Goal: Task Accomplishment & Management: Manage account settings

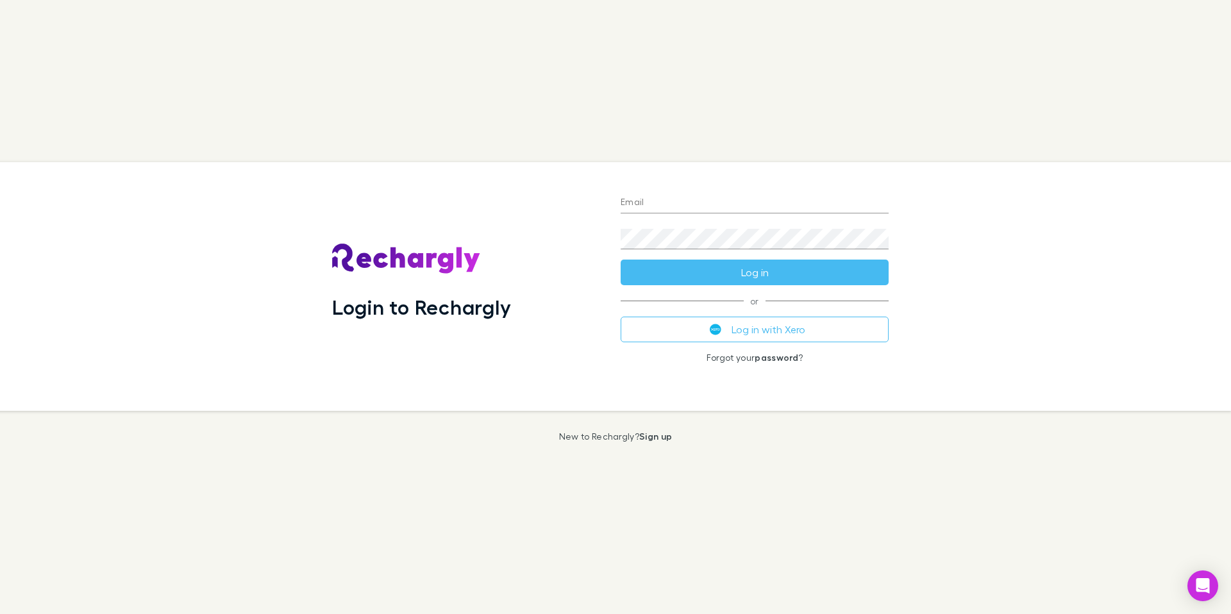
click at [655, 204] on input "Email" at bounding box center [754, 203] width 268 height 21
paste input "**********"
type input "**********"
click at [951, 211] on div "**********" at bounding box center [610, 286] width 1241 height 249
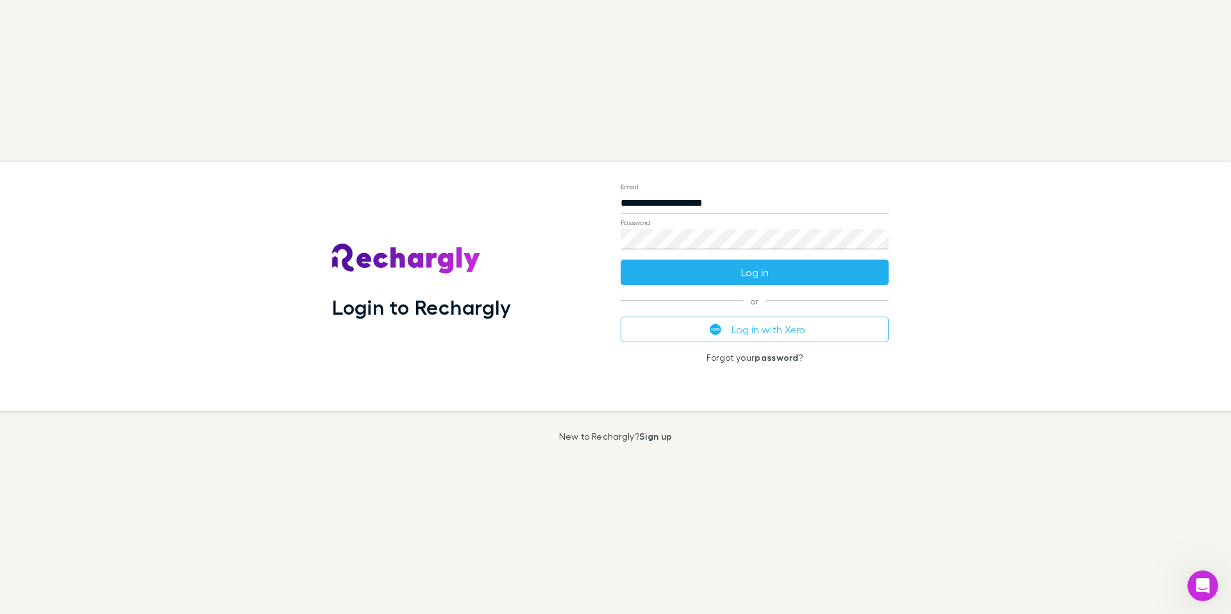
click at [753, 273] on button "Log in" at bounding box center [754, 273] width 268 height 26
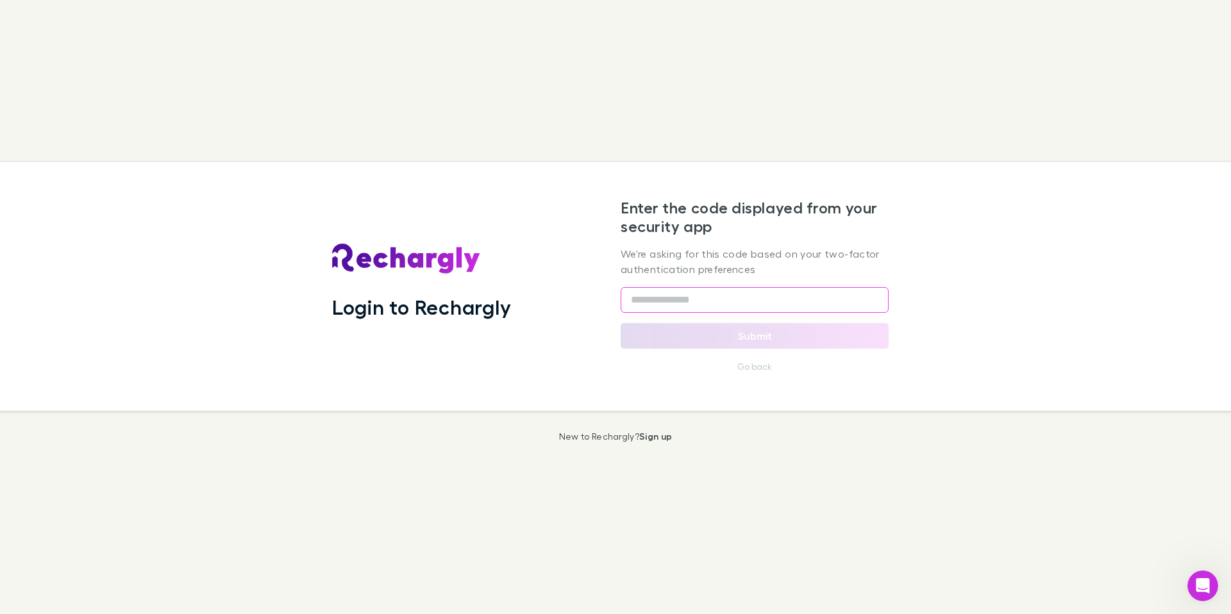
click at [724, 296] on input "text" at bounding box center [754, 300] width 268 height 26
paste input "******"
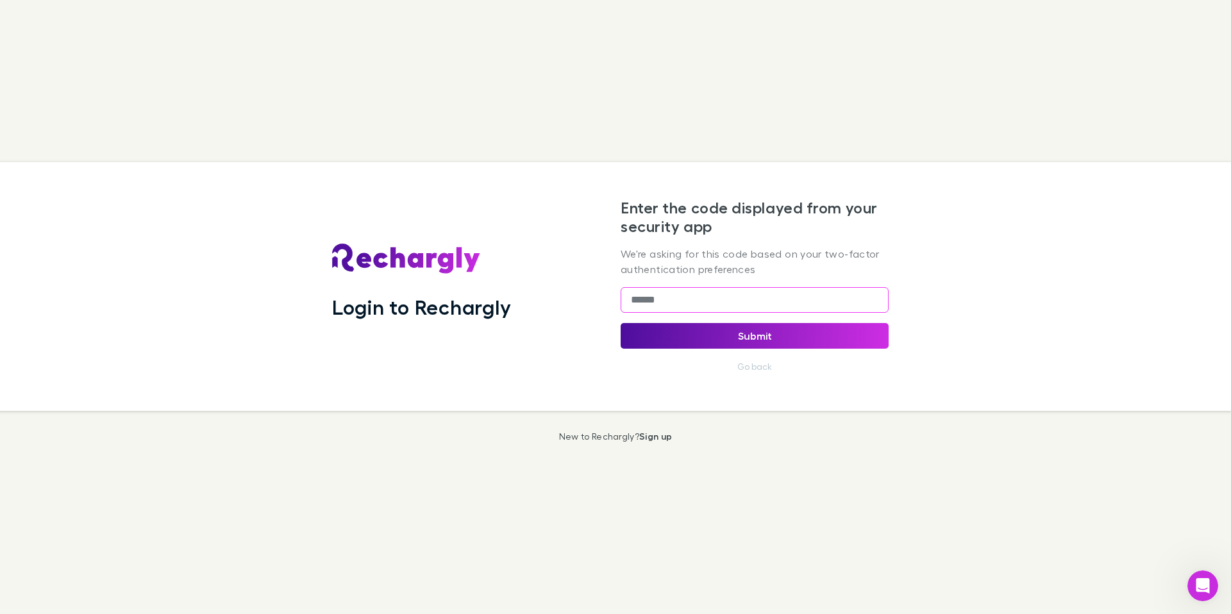
type input "******"
click at [784, 334] on button "Submit" at bounding box center [754, 336] width 268 height 26
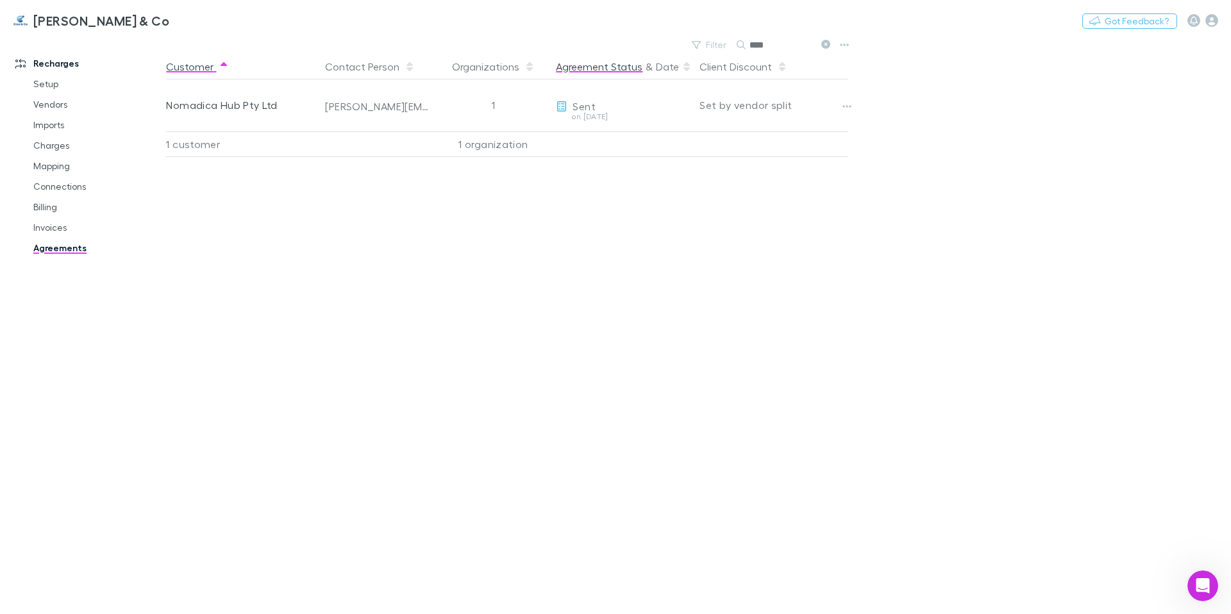
click at [615, 68] on button "Agreement Status" at bounding box center [599, 67] width 87 height 26
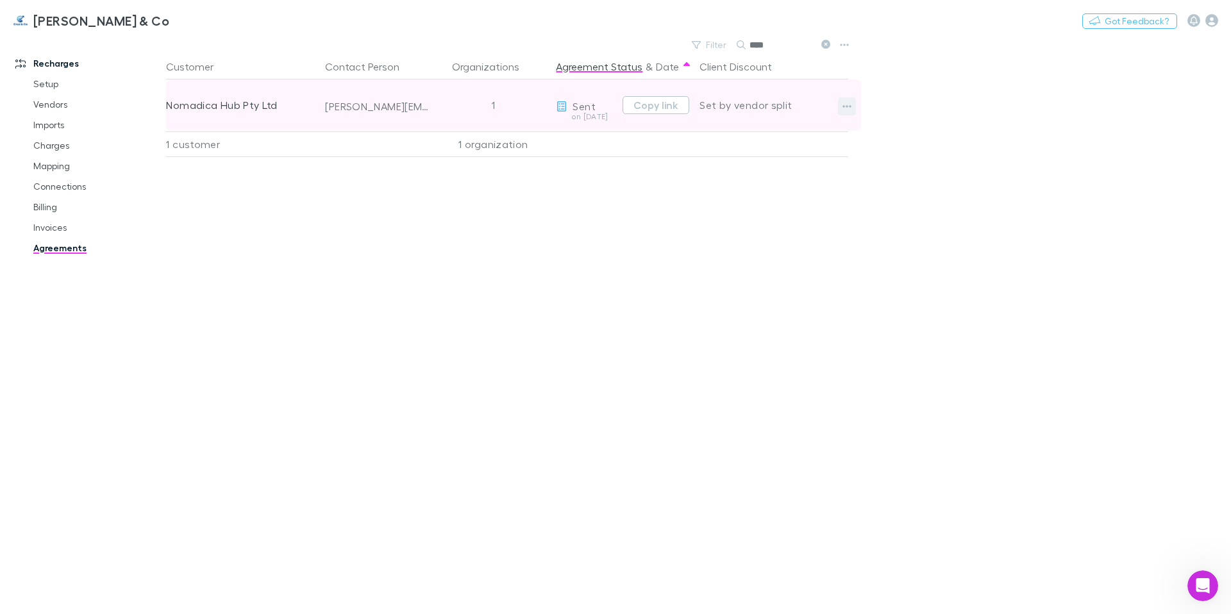
click at [850, 103] on icon "button" at bounding box center [846, 106] width 9 height 10
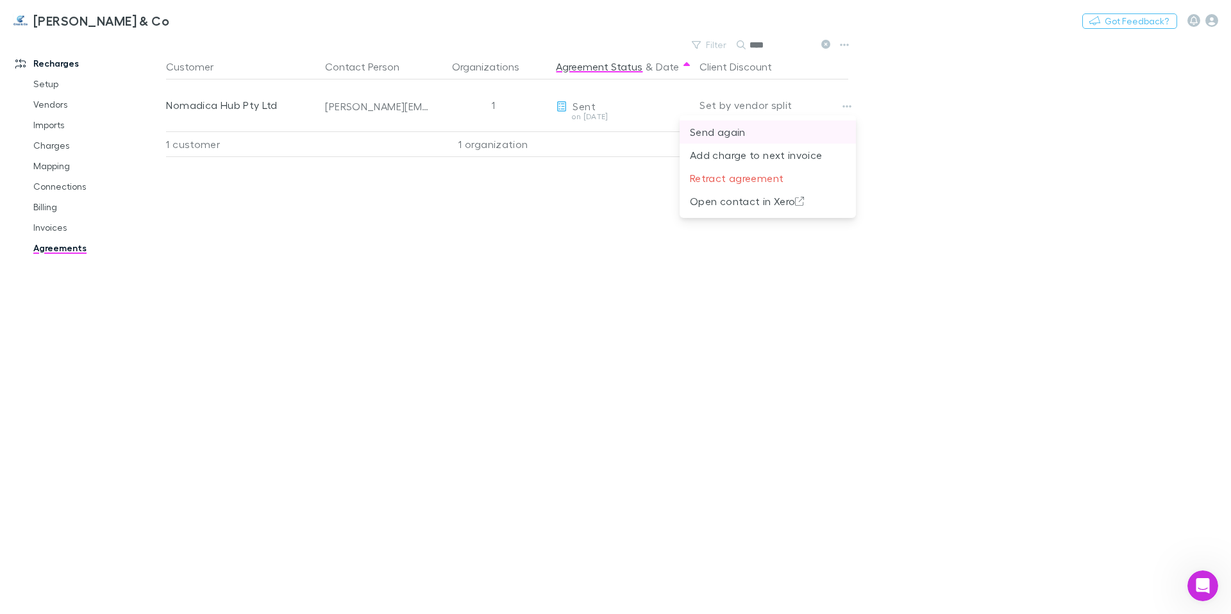
click at [770, 132] on p "Send again" at bounding box center [768, 131] width 156 height 15
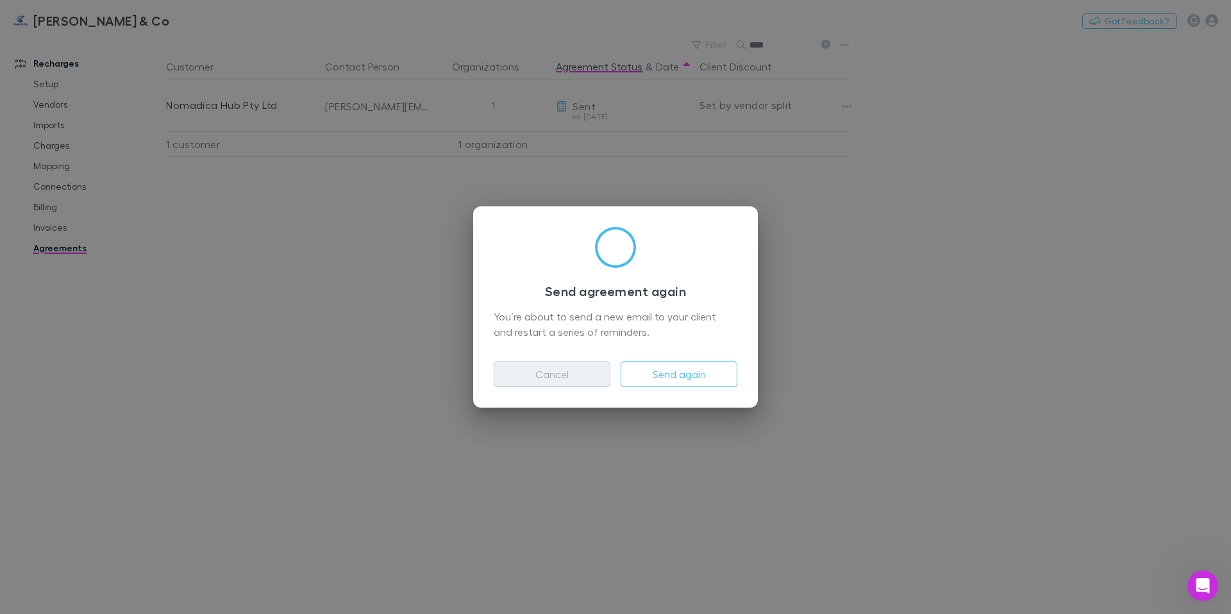
click at [563, 370] on button "Cancel" at bounding box center [551, 374] width 117 height 26
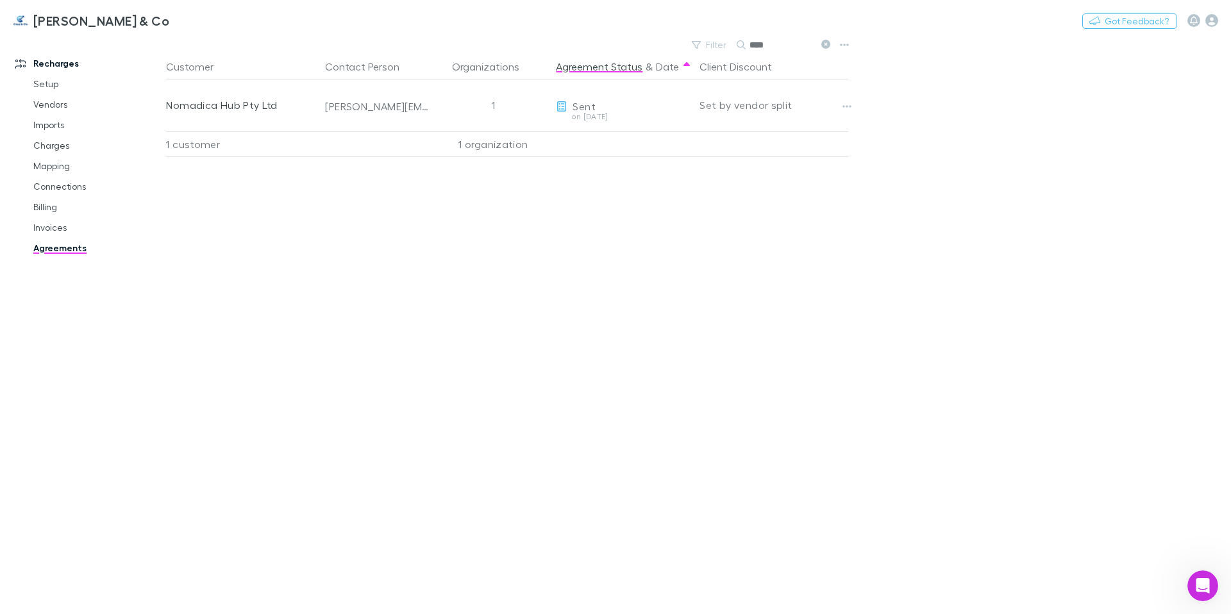
click at [203, 145] on div "1 customer" at bounding box center [243, 144] width 154 height 26
click at [511, 145] on div "1 organization" at bounding box center [492, 144] width 115 height 26
click at [824, 46] on icon at bounding box center [825, 44] width 9 height 9
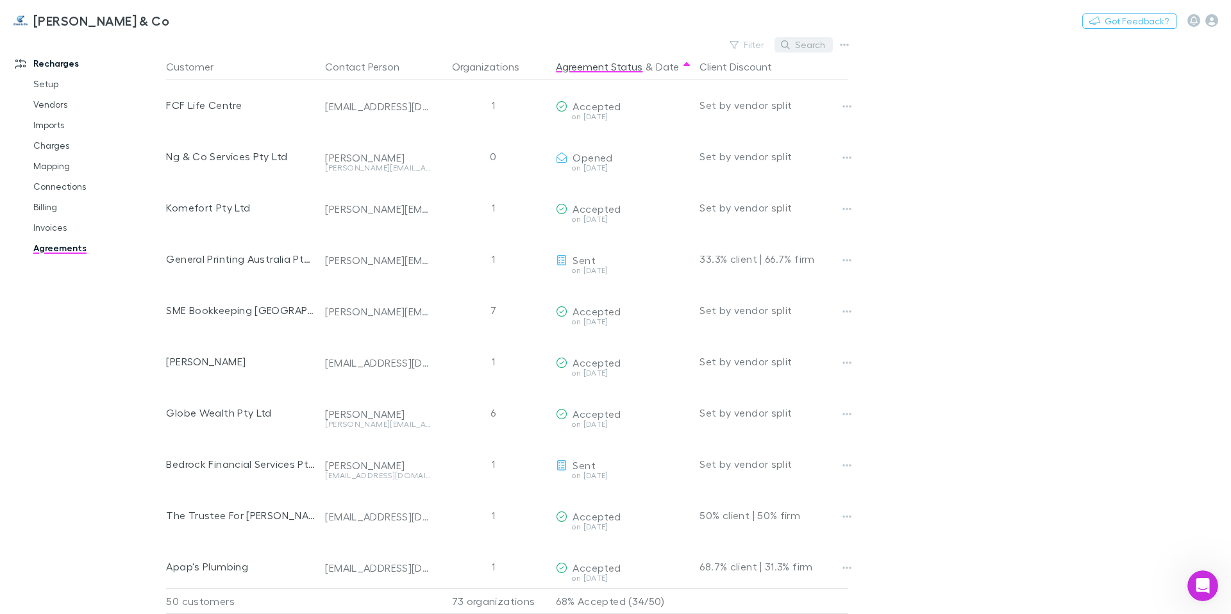
click at [811, 49] on button "Search" at bounding box center [803, 44] width 58 height 15
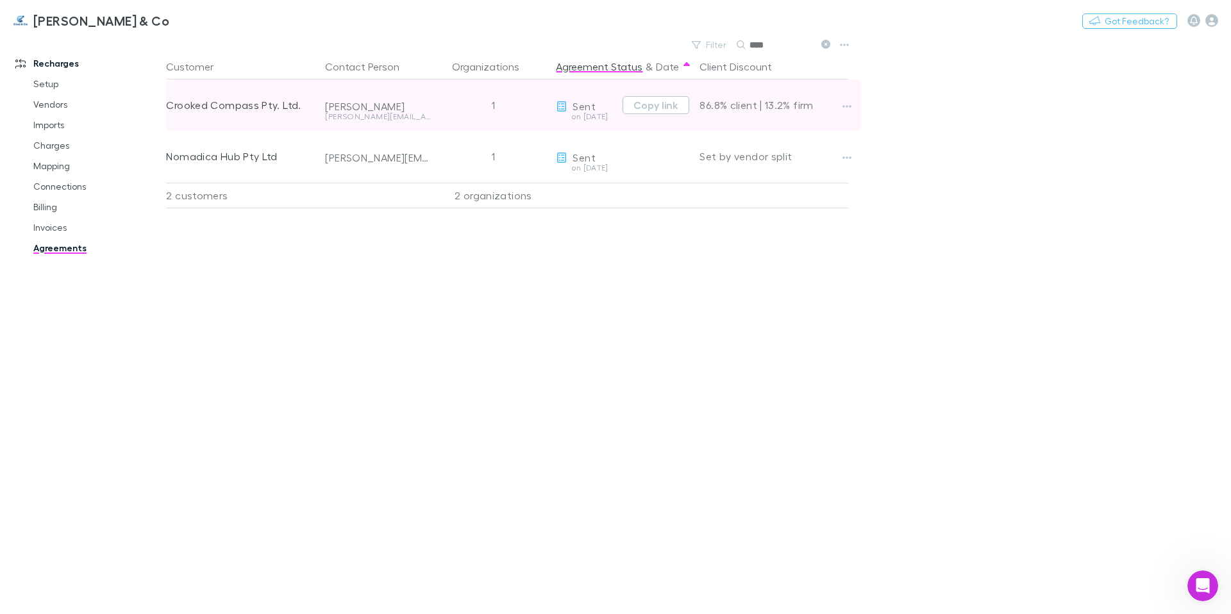
click at [261, 109] on div "Crooked Compass Pty. Ltd." at bounding box center [240, 104] width 149 height 51
click at [422, 111] on div "[PERSON_NAME]" at bounding box center [377, 106] width 105 height 13
click at [224, 105] on div "Crooked Compass Pty. Ltd." at bounding box center [240, 104] width 149 height 51
click at [849, 106] on icon "button" at bounding box center [847, 106] width 9 height 3
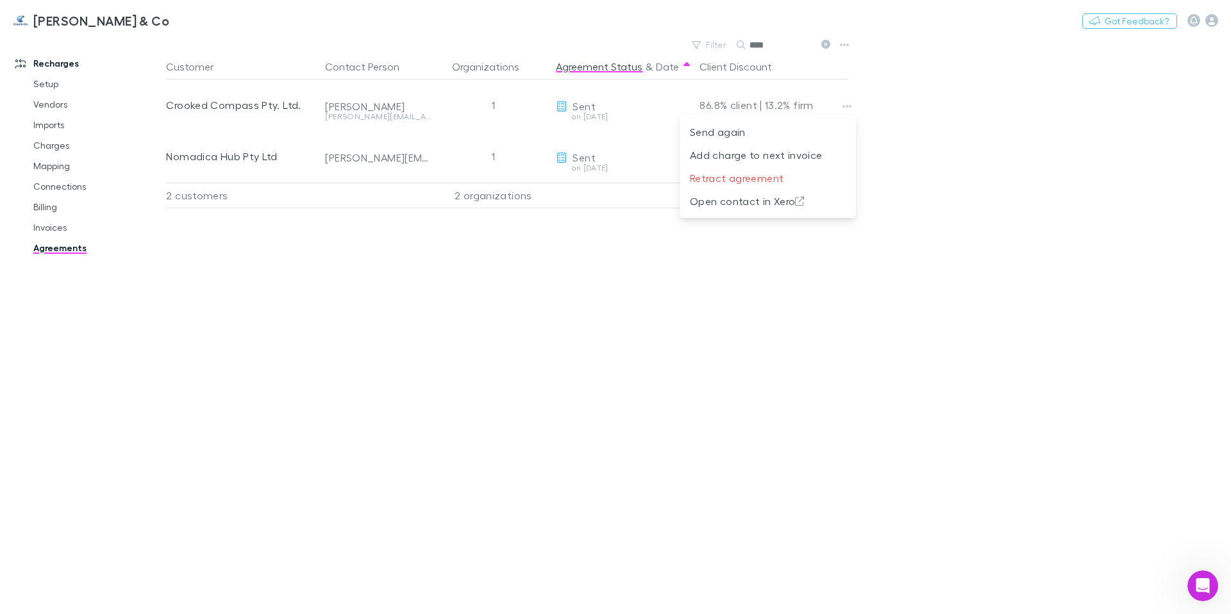
click at [832, 40] on div at bounding box center [615, 307] width 1231 height 614
click at [826, 44] on icon at bounding box center [825, 44] width 9 height 9
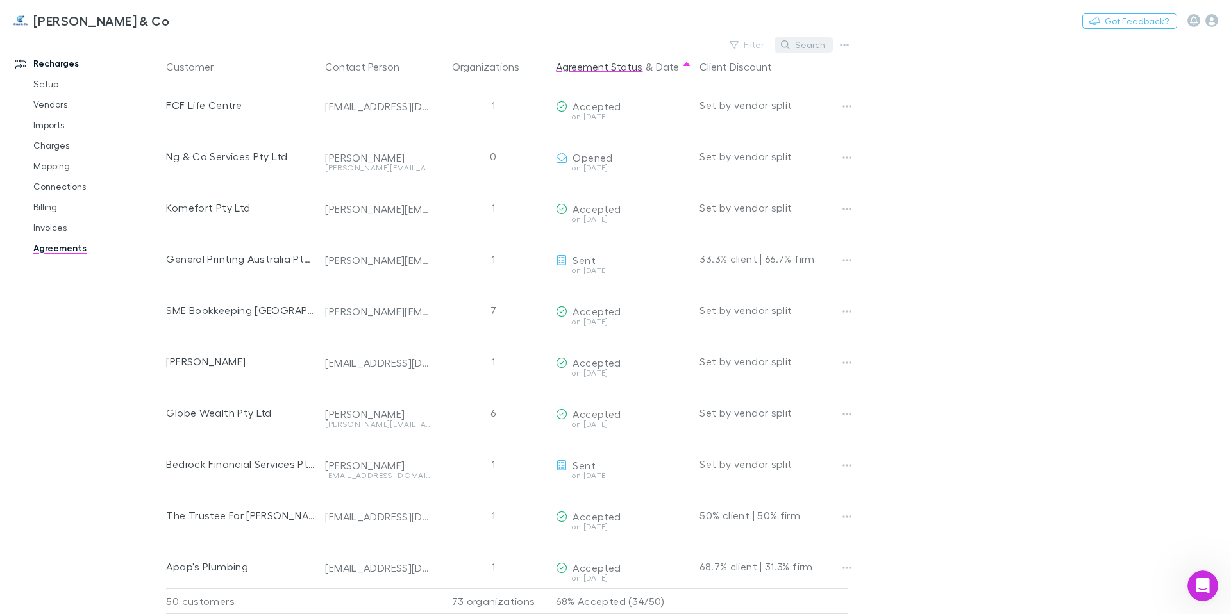
click at [809, 46] on button "Search" at bounding box center [803, 44] width 58 height 15
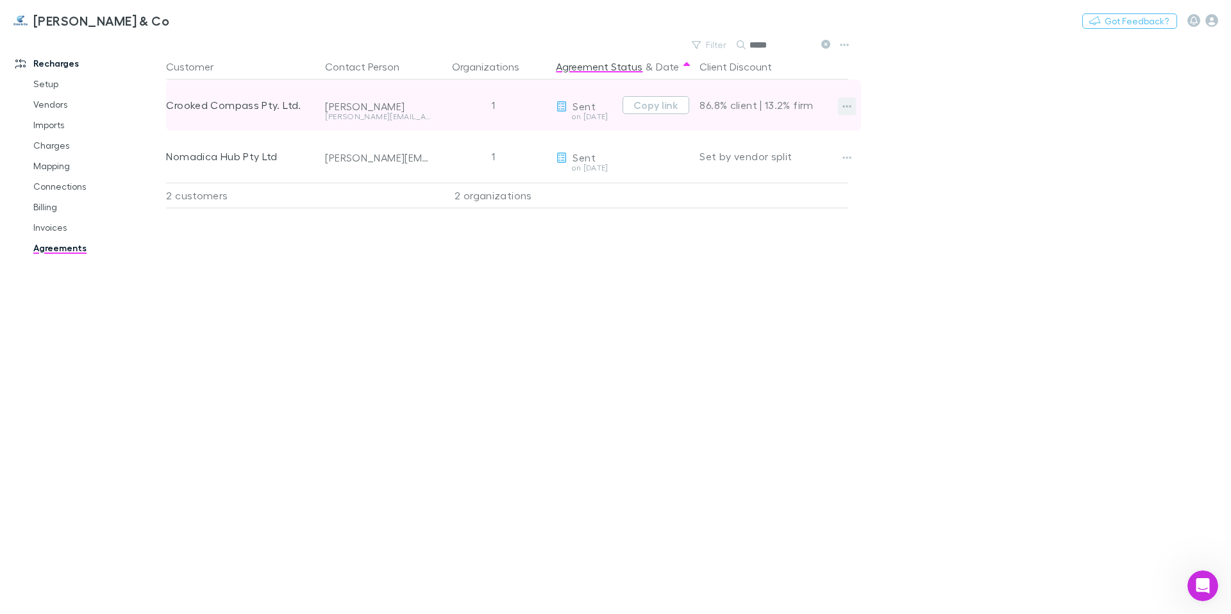
click at [848, 103] on icon "button" at bounding box center [846, 106] width 9 height 10
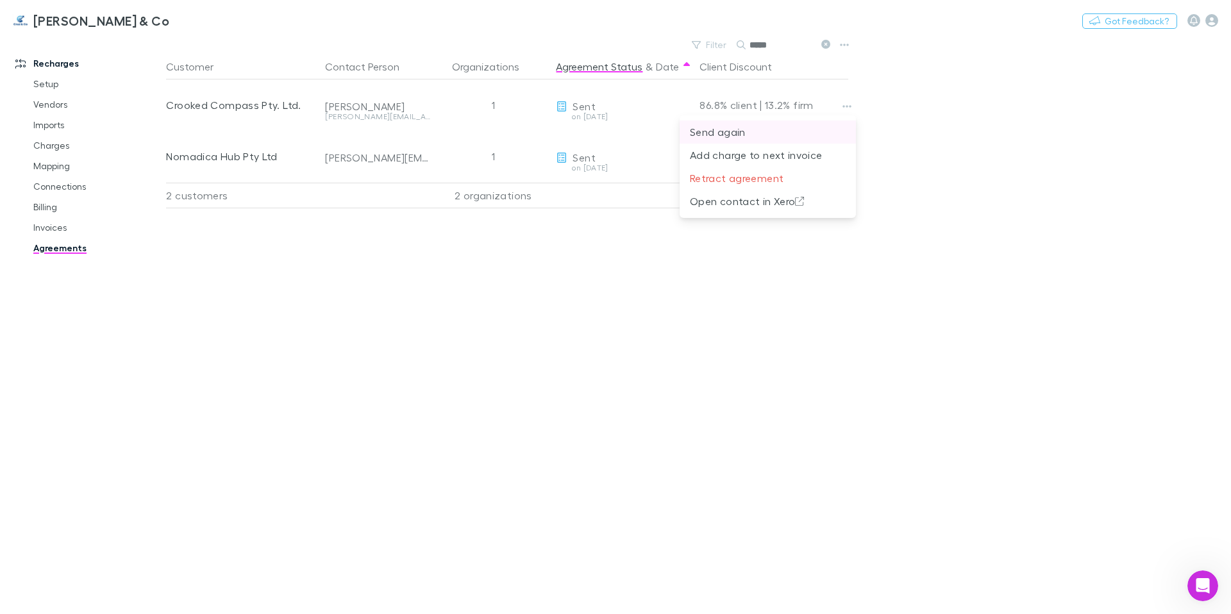
click at [814, 130] on p "Send again" at bounding box center [768, 131] width 156 height 15
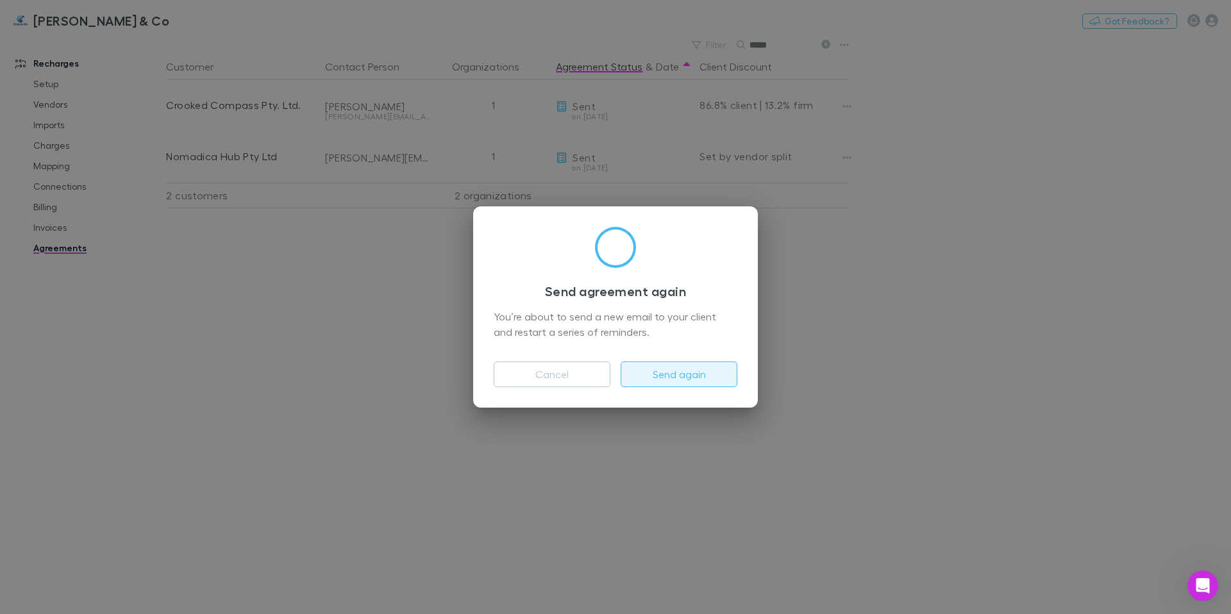
click at [652, 372] on button "Send again" at bounding box center [678, 374] width 117 height 26
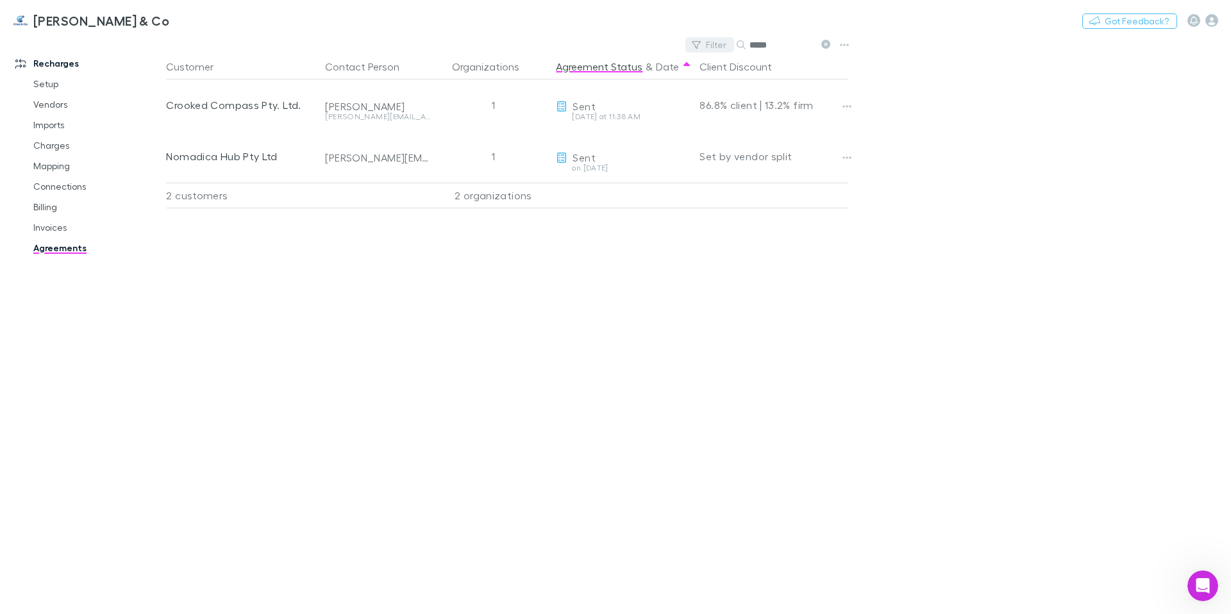
drag, startPoint x: 785, startPoint y: 47, endPoint x: 728, endPoint y: 43, distance: 57.2
click at [728, 43] on div "Filter Search *****" at bounding box center [760, 45] width 150 height 18
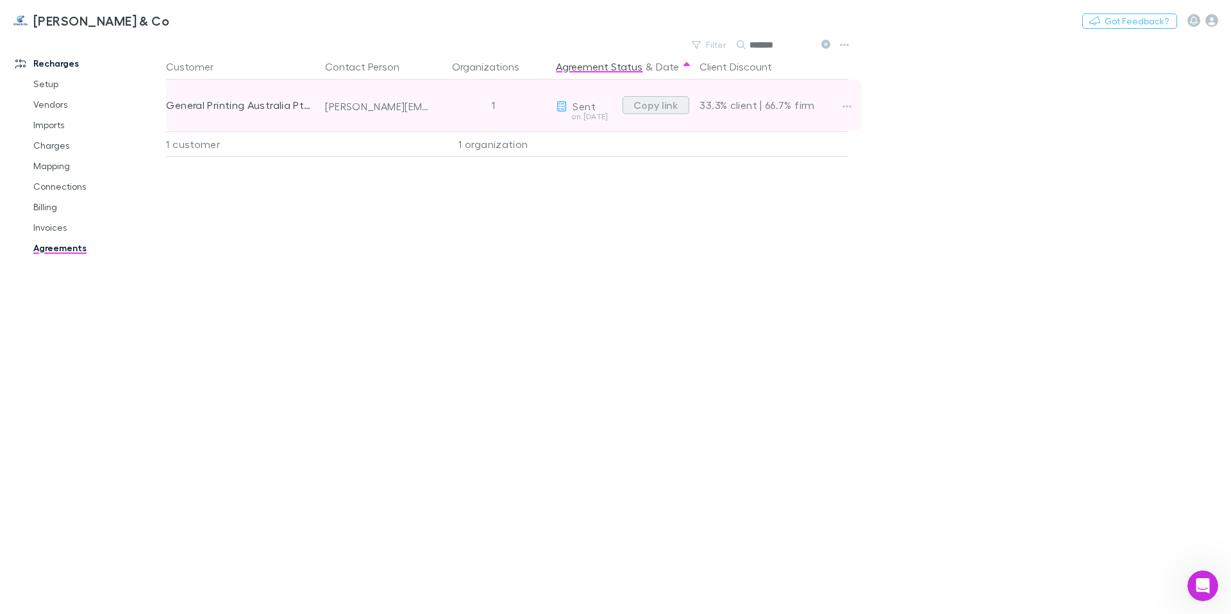
click at [643, 103] on button "Copy link" at bounding box center [655, 105] width 67 height 18
click at [843, 108] on icon "button" at bounding box center [846, 106] width 9 height 10
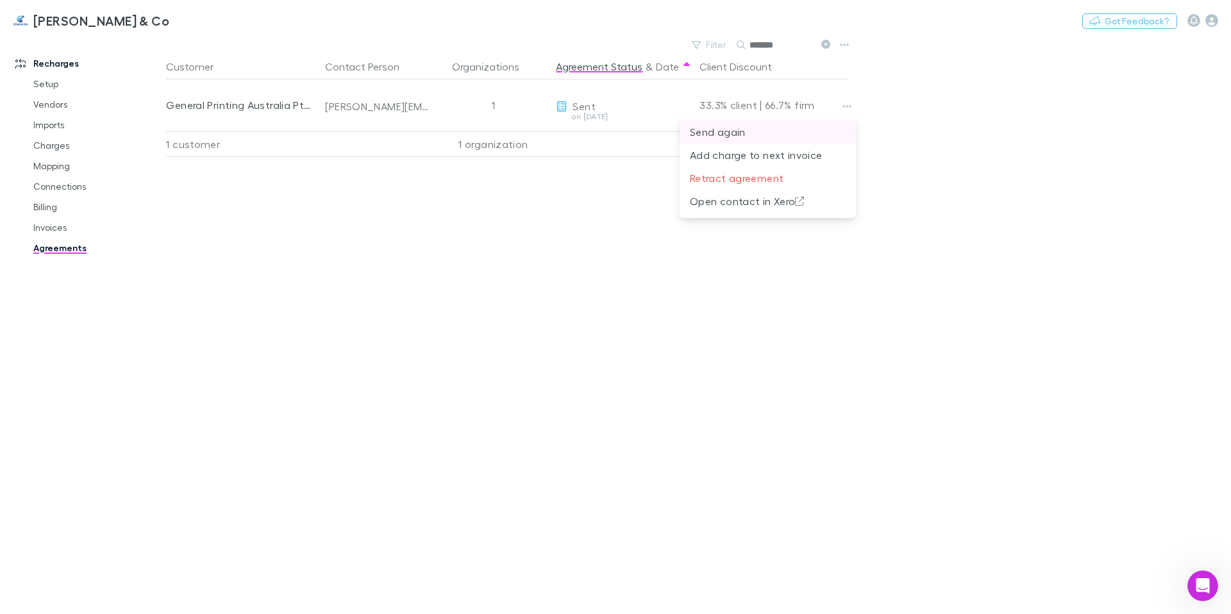
click at [796, 133] on p "Send again" at bounding box center [768, 131] width 156 height 15
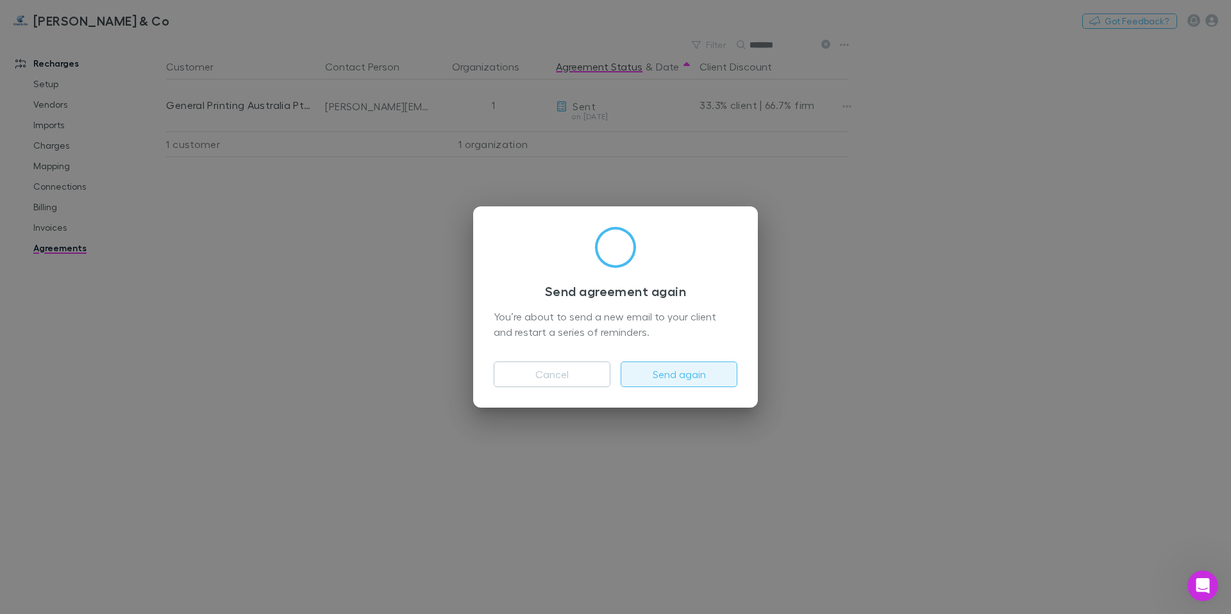
click at [693, 376] on button "Send again" at bounding box center [678, 374] width 117 height 26
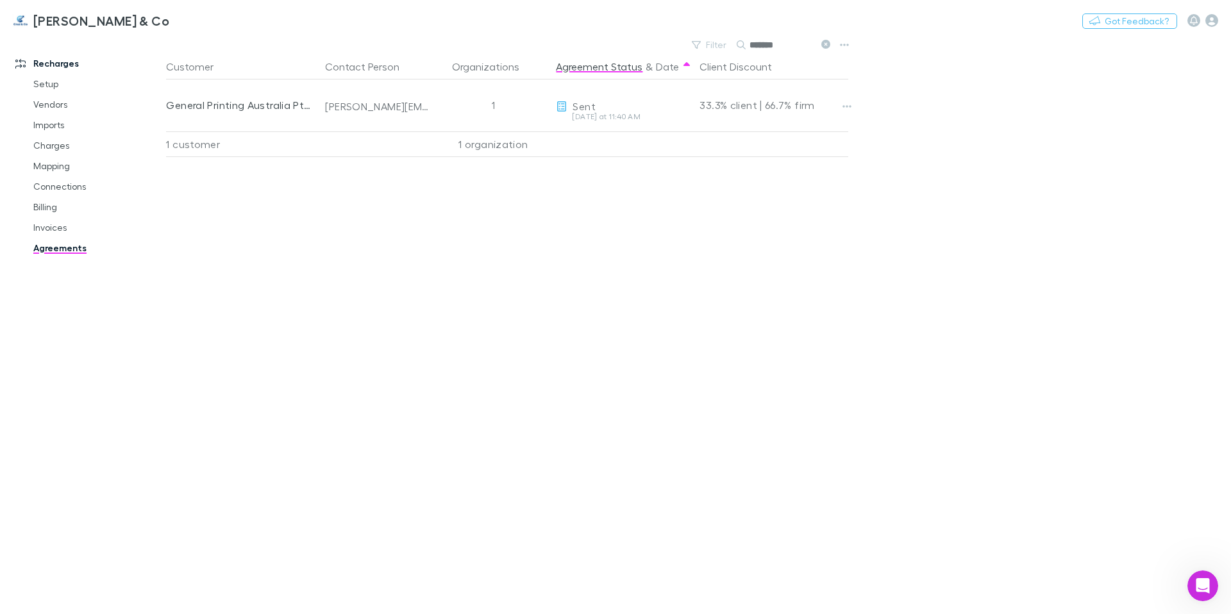
drag, startPoint x: 784, startPoint y: 46, endPoint x: 681, endPoint y: 44, distance: 103.2
click at [681, 44] on div "Filter Search *******" at bounding box center [509, 45] width 687 height 18
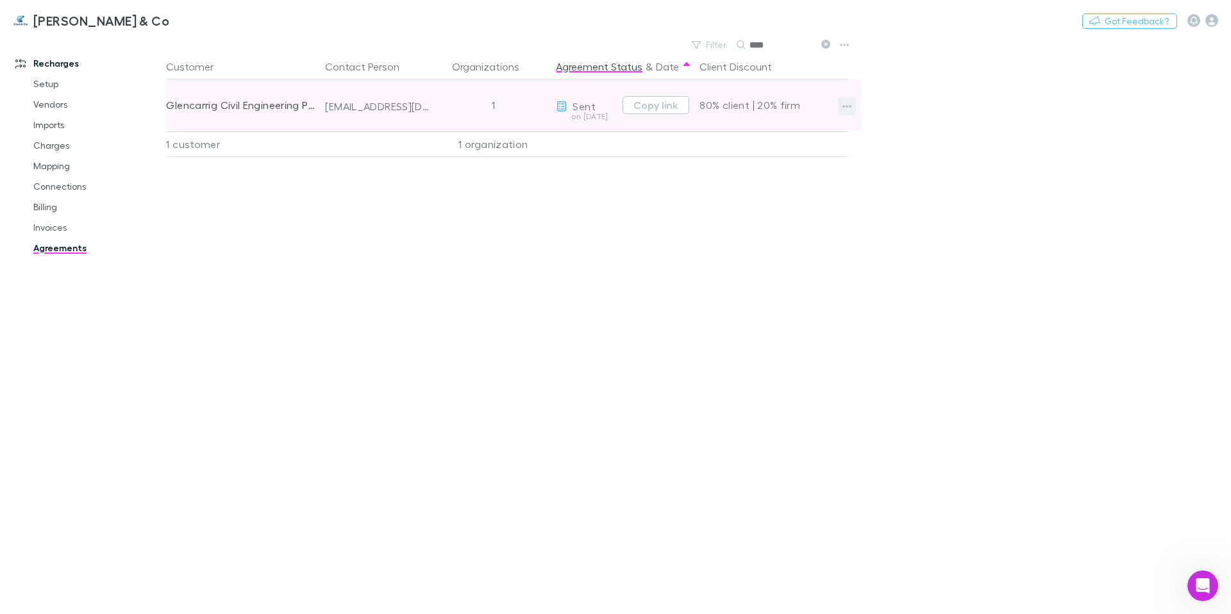
click at [847, 107] on icon "button" at bounding box center [847, 106] width 9 height 3
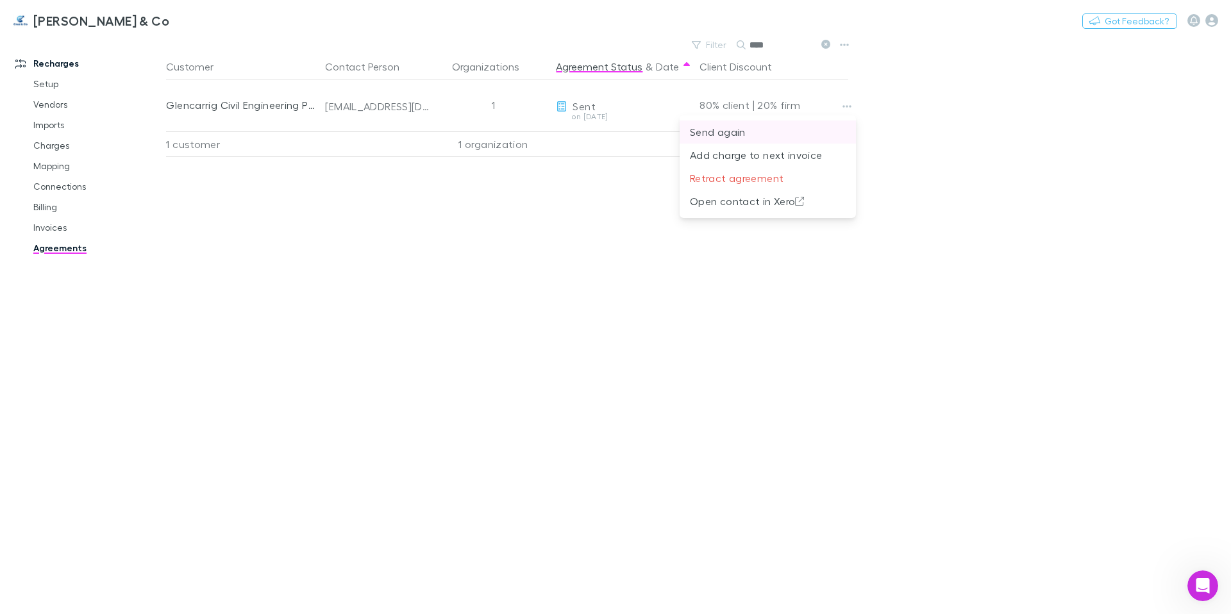
click at [827, 126] on p "Send again" at bounding box center [768, 131] width 156 height 15
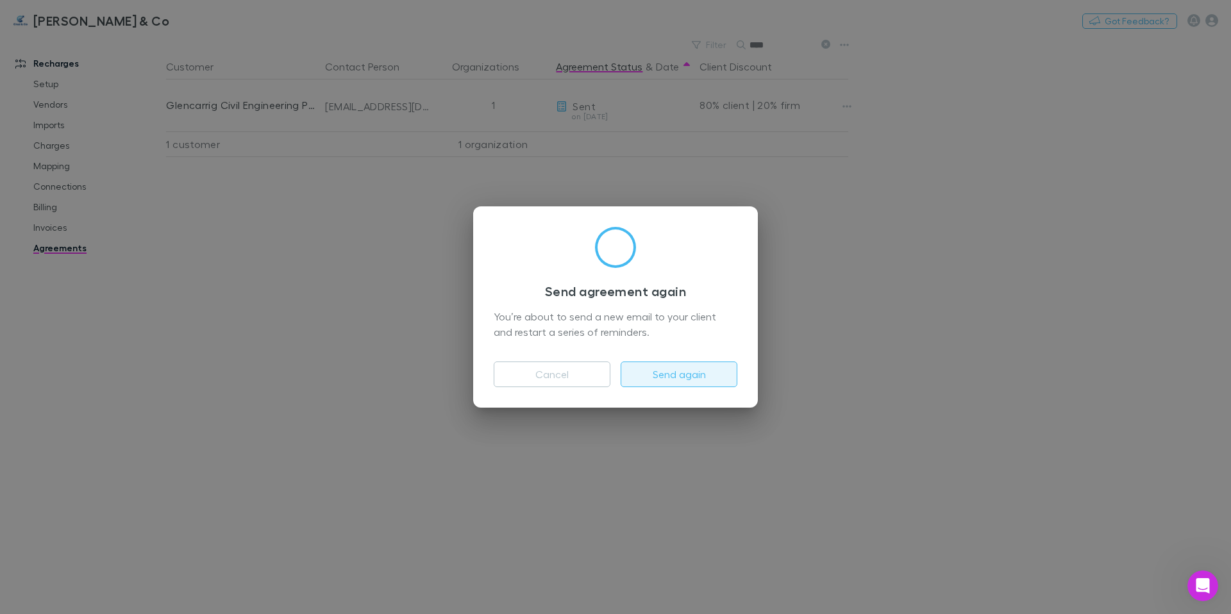
click at [668, 379] on button "Send again" at bounding box center [678, 374] width 117 height 26
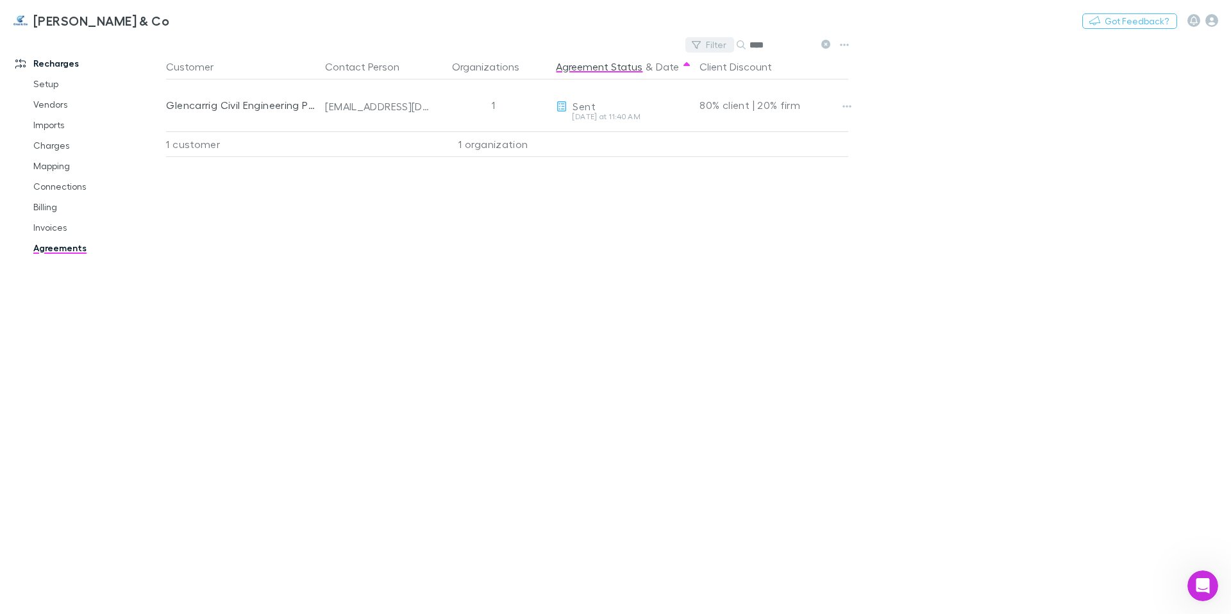
click at [713, 44] on div "Filter Search ****" at bounding box center [760, 45] width 150 height 18
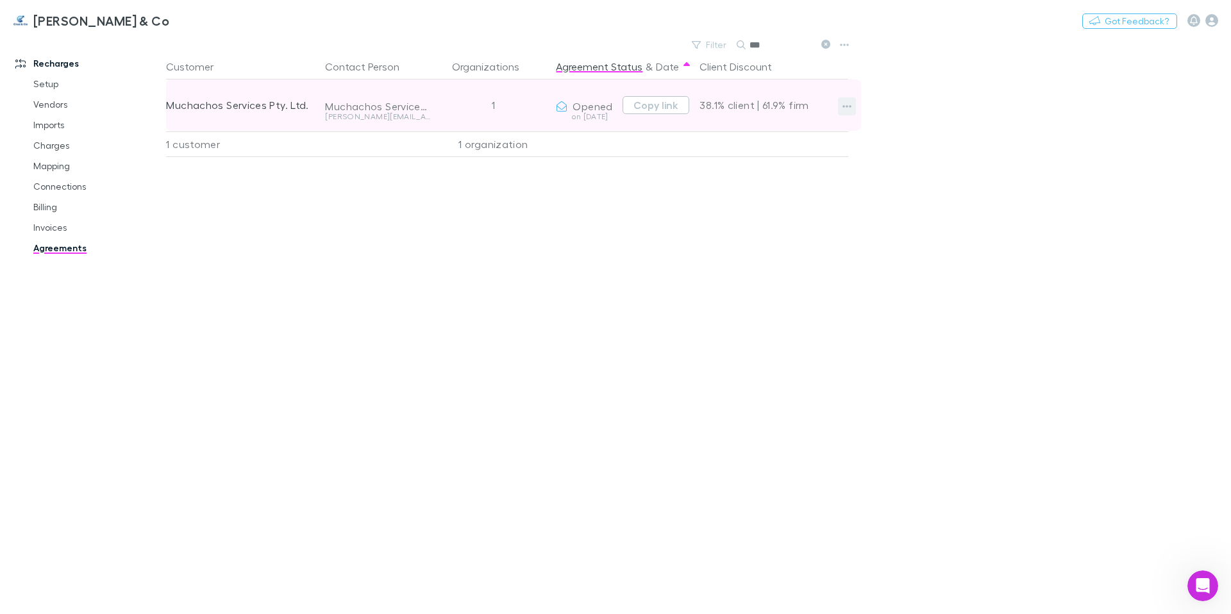
click at [847, 106] on icon "button" at bounding box center [847, 106] width 9 height 3
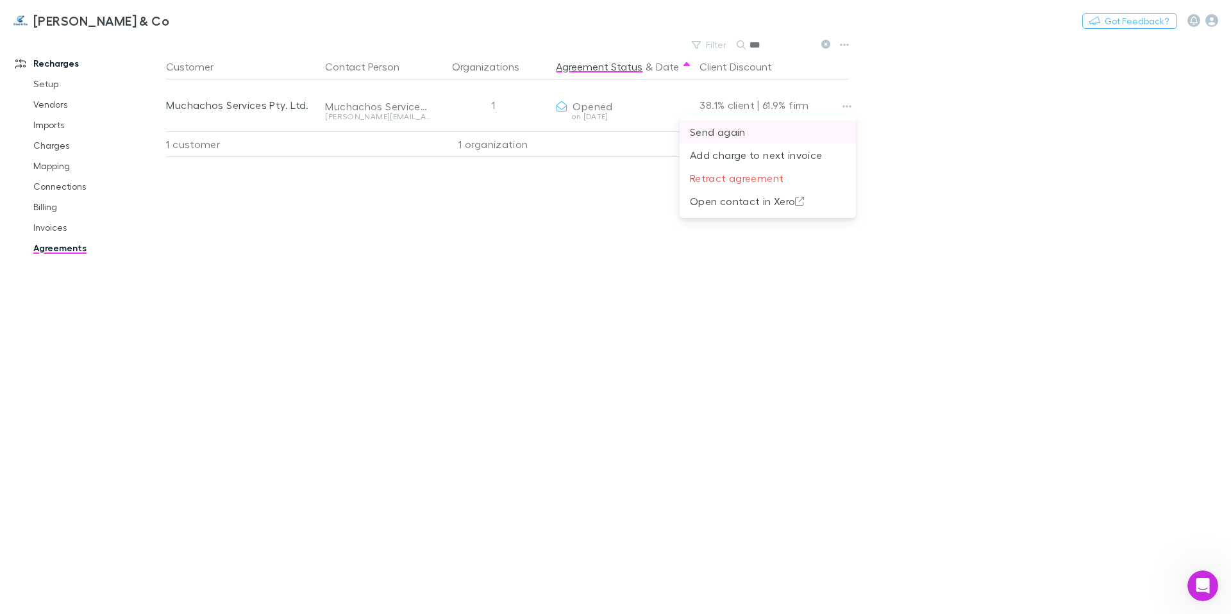
click at [823, 128] on p "Send again" at bounding box center [768, 131] width 156 height 15
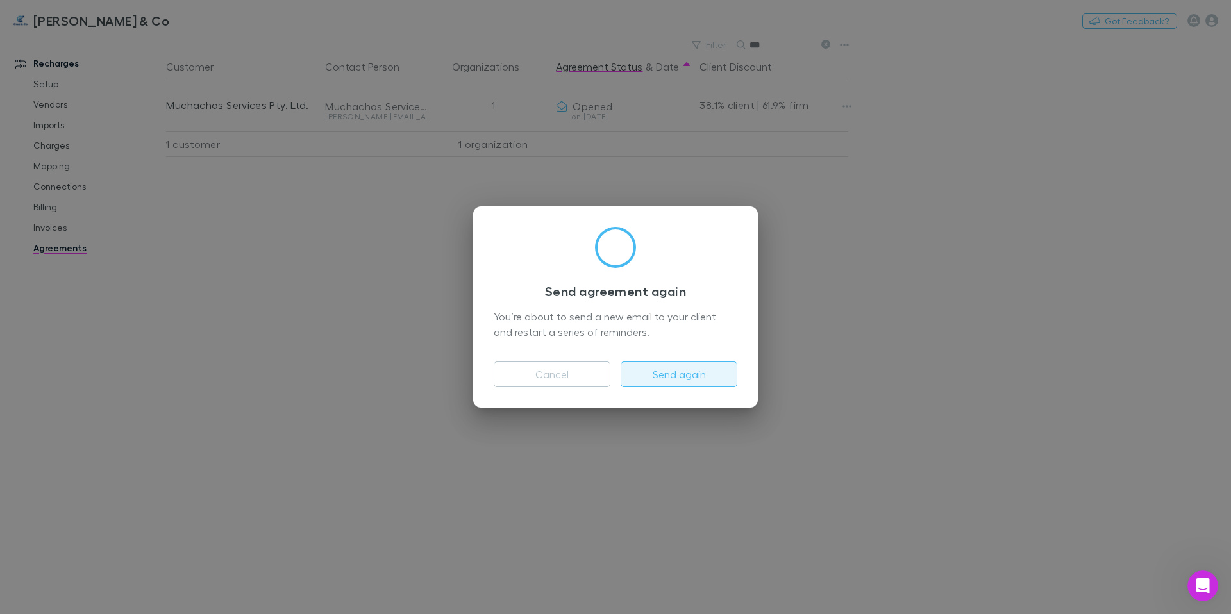
click at [653, 383] on button "Send again" at bounding box center [678, 374] width 117 height 26
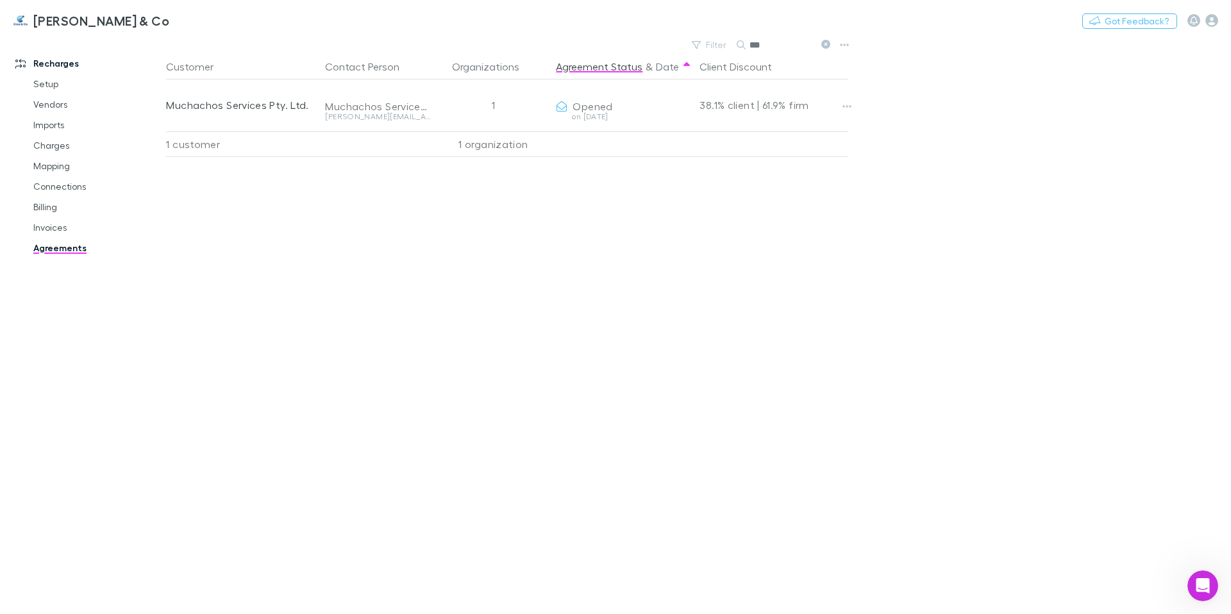
drag, startPoint x: 774, startPoint y: 46, endPoint x: 737, endPoint y: 41, distance: 36.8
click at [735, 45] on div "Filter Search ***" at bounding box center [760, 45] width 150 height 18
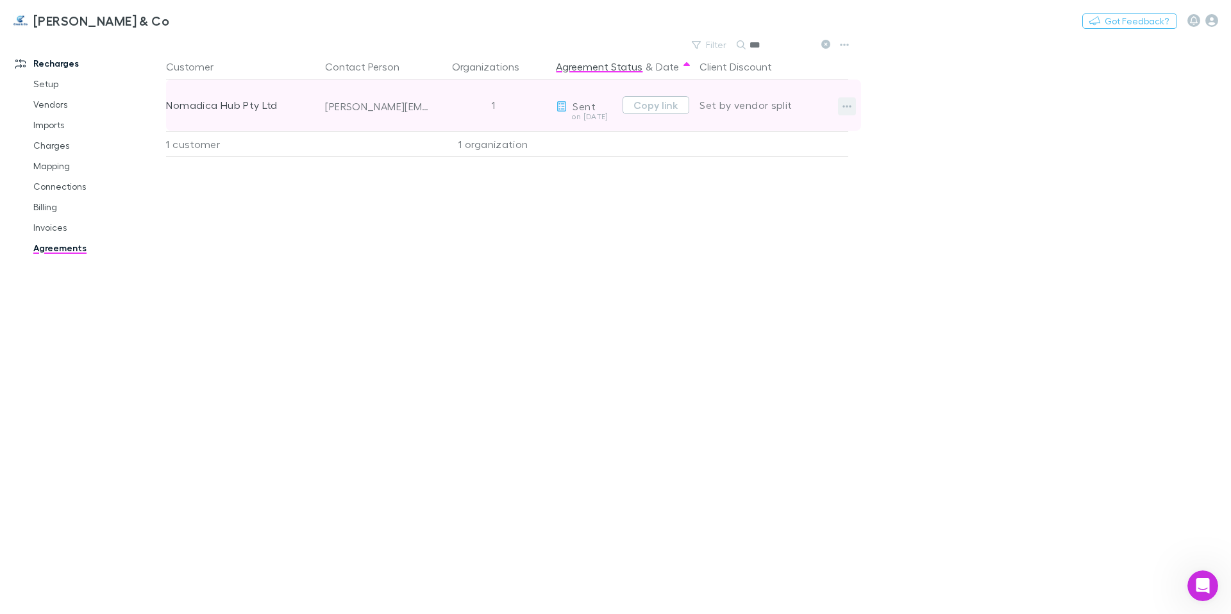
click at [844, 102] on icon "button" at bounding box center [846, 106] width 9 height 10
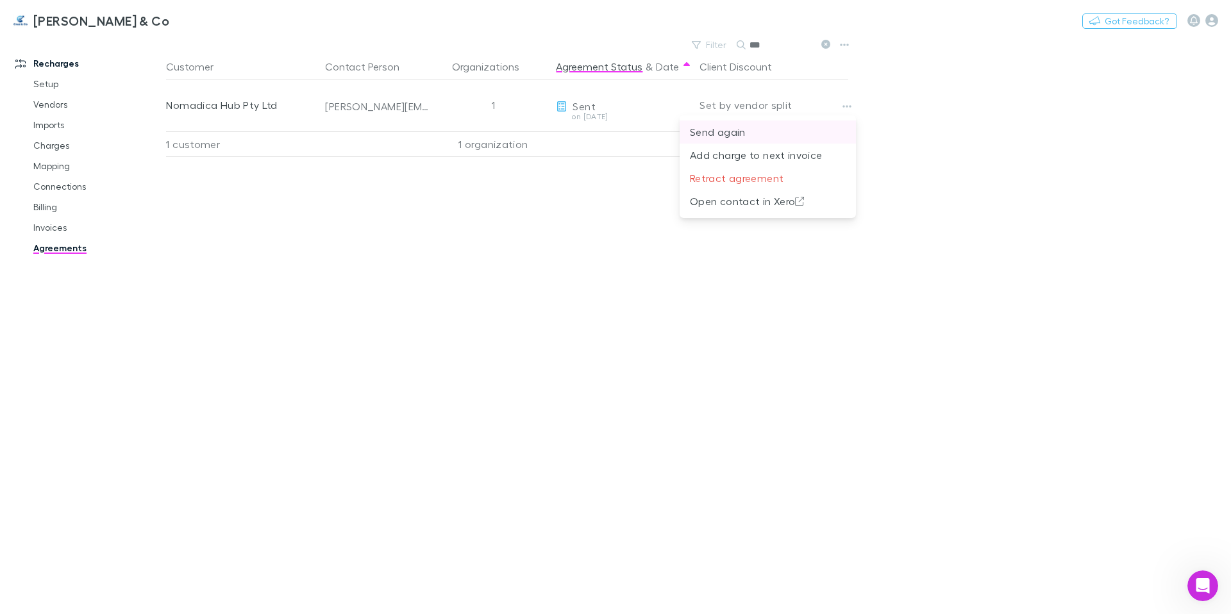
click at [833, 126] on p "Send again" at bounding box center [768, 131] width 156 height 15
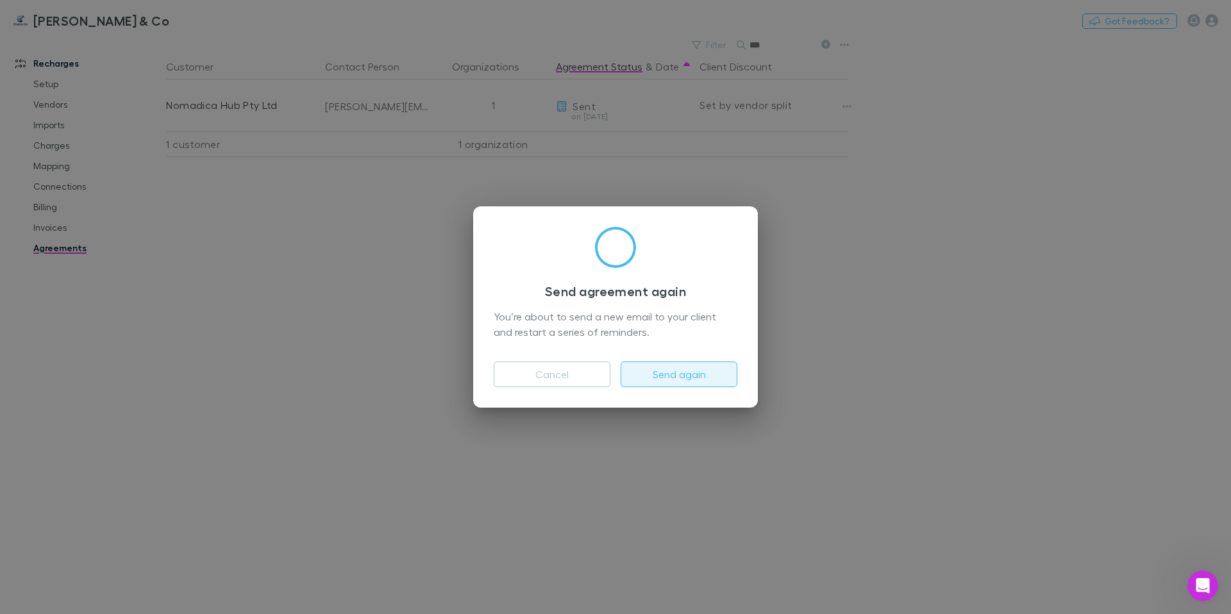
click at [706, 370] on button "Send again" at bounding box center [678, 374] width 117 height 26
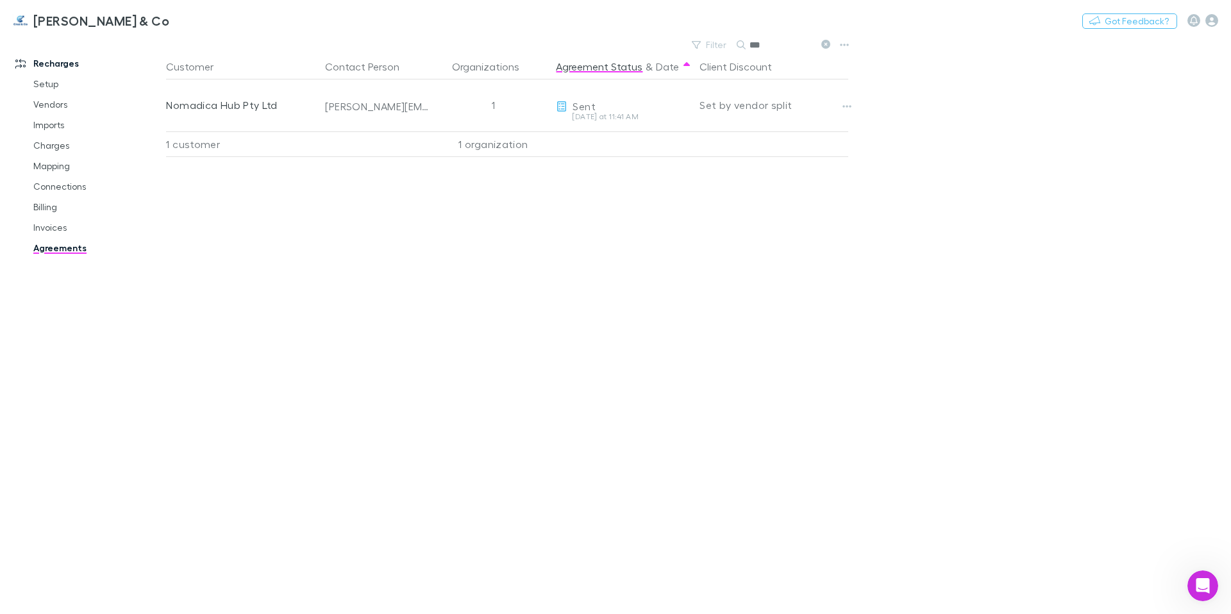
drag, startPoint x: 761, startPoint y: 46, endPoint x: 750, endPoint y: 34, distance: 16.3
click at [749, 42] on div "***" at bounding box center [784, 44] width 96 height 15
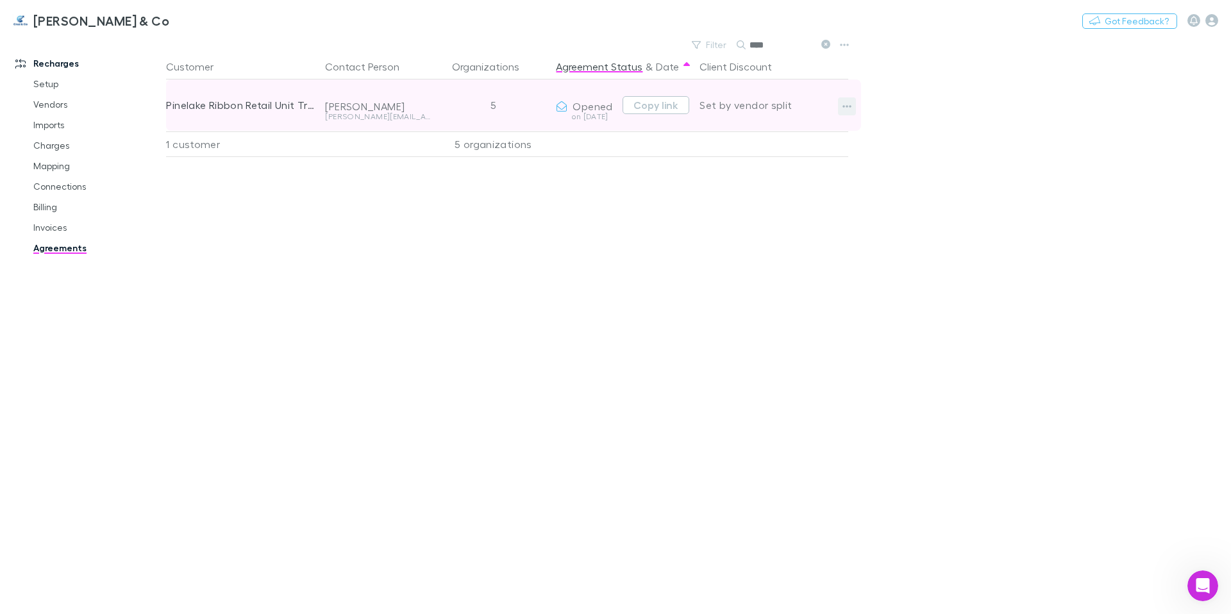
click at [843, 104] on icon "button" at bounding box center [846, 106] width 9 height 10
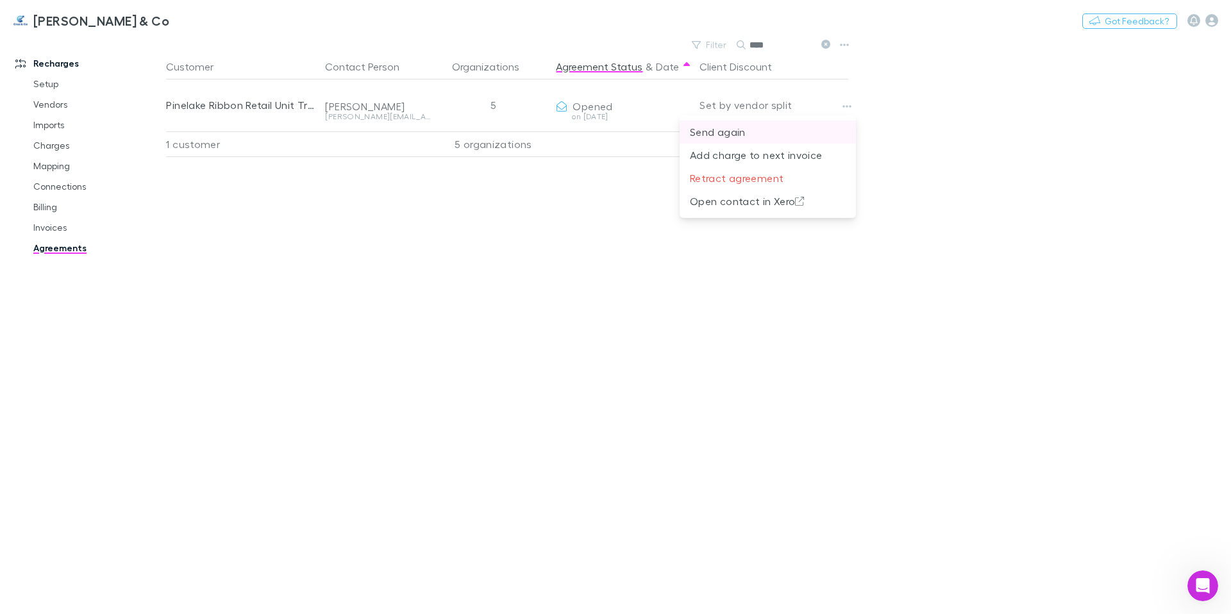
click at [834, 131] on p "Send again" at bounding box center [768, 131] width 156 height 15
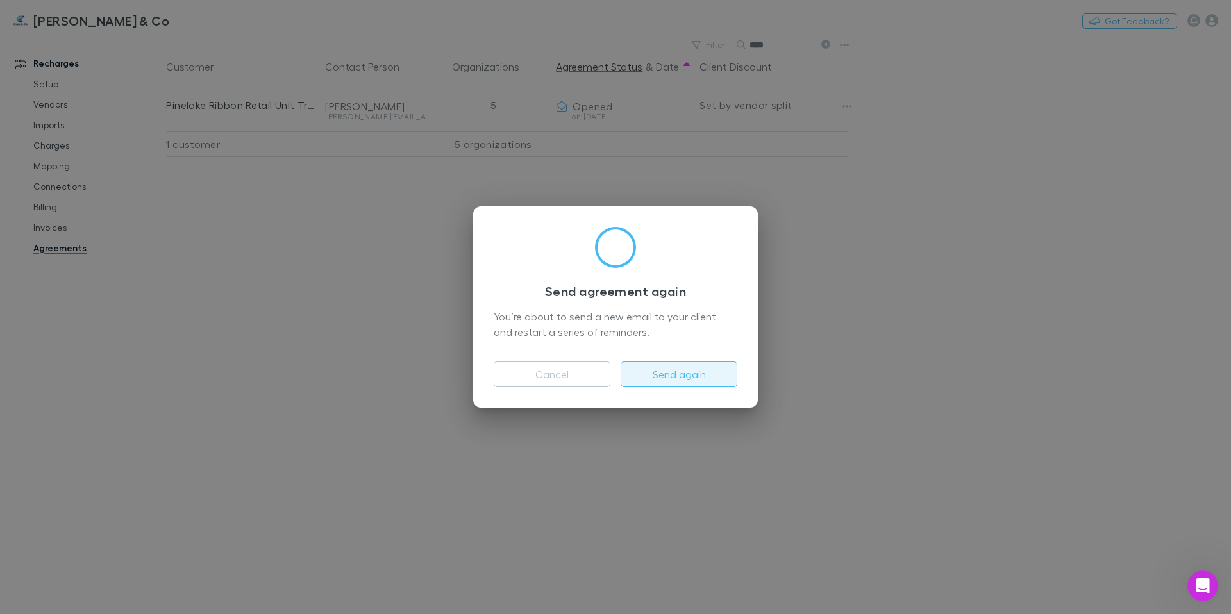
click at [690, 373] on button "Send again" at bounding box center [678, 374] width 117 height 26
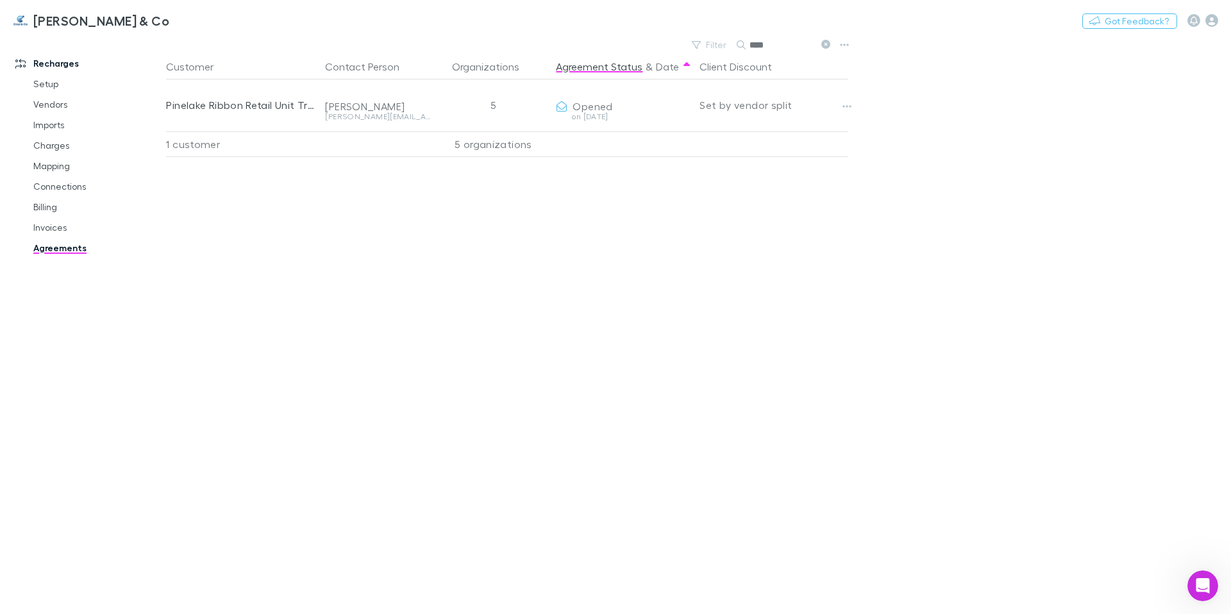
drag, startPoint x: 762, startPoint y: 46, endPoint x: 743, endPoint y: 46, distance: 18.6
click at [743, 46] on div "****" at bounding box center [784, 44] width 96 height 15
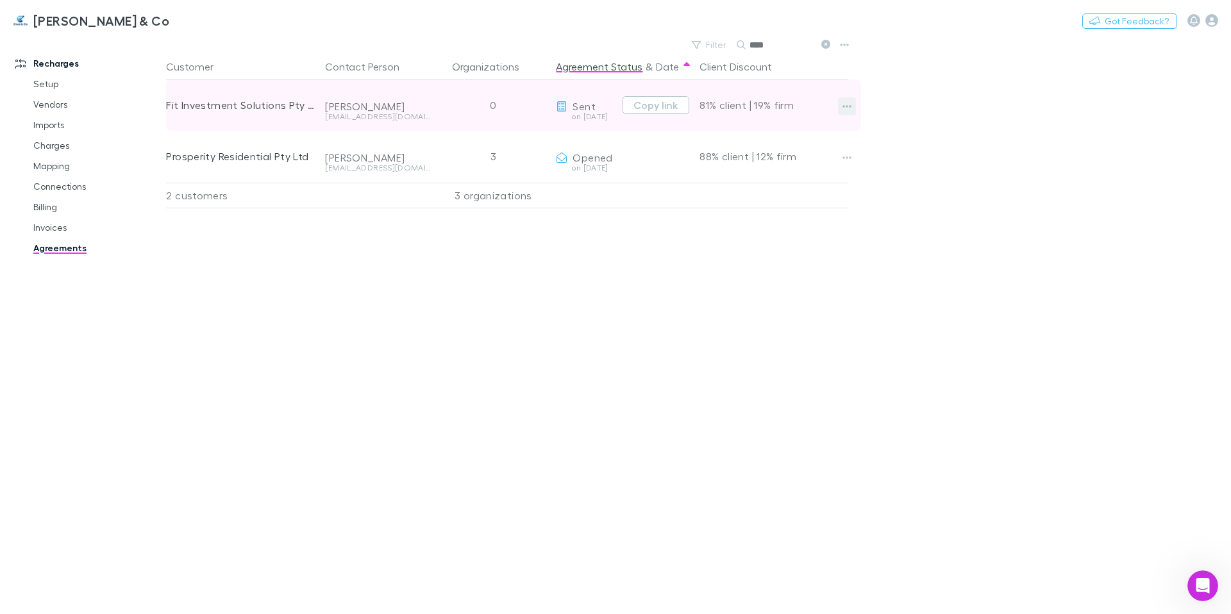
click at [849, 106] on icon "button" at bounding box center [847, 106] width 9 height 3
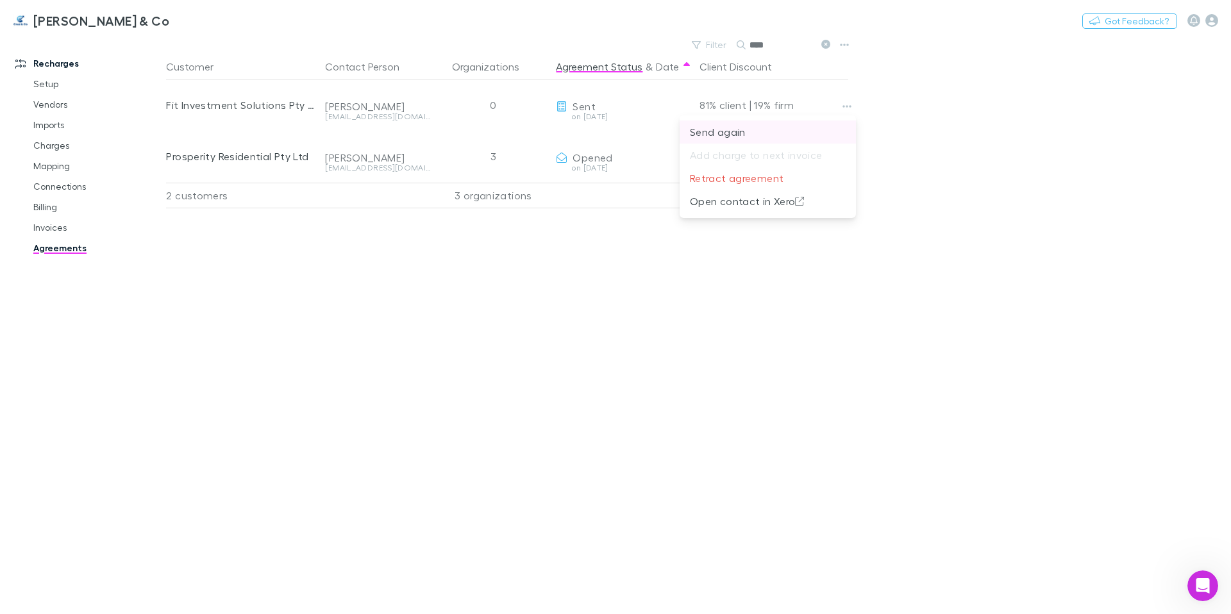
click at [832, 130] on p "Send again" at bounding box center [768, 131] width 156 height 15
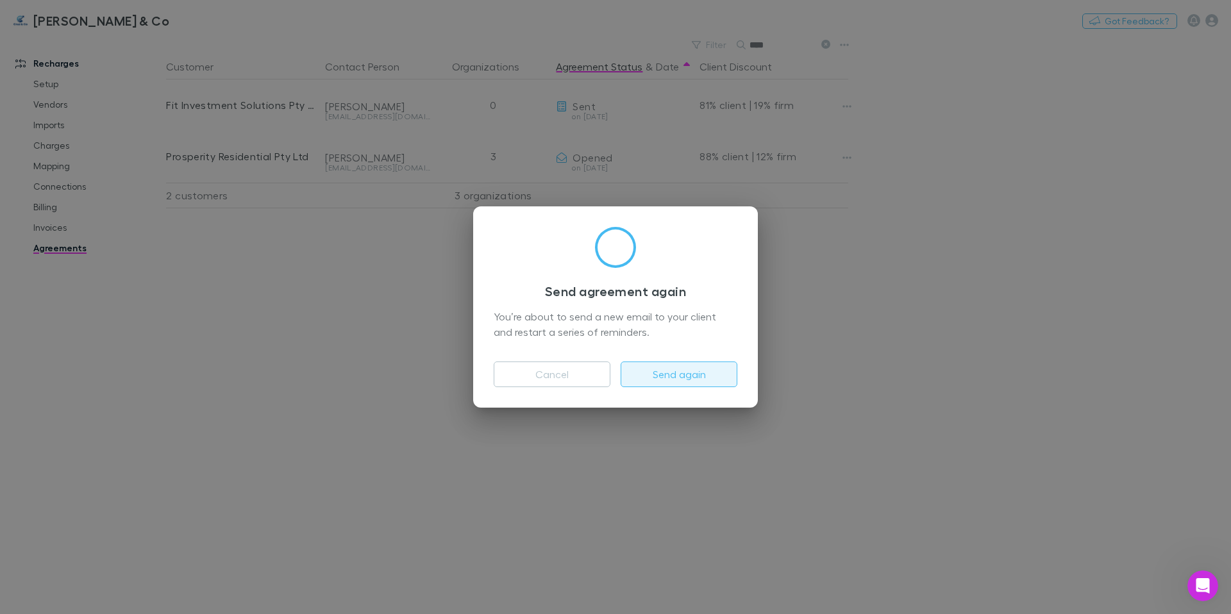
click at [702, 372] on button "Send again" at bounding box center [678, 374] width 117 height 26
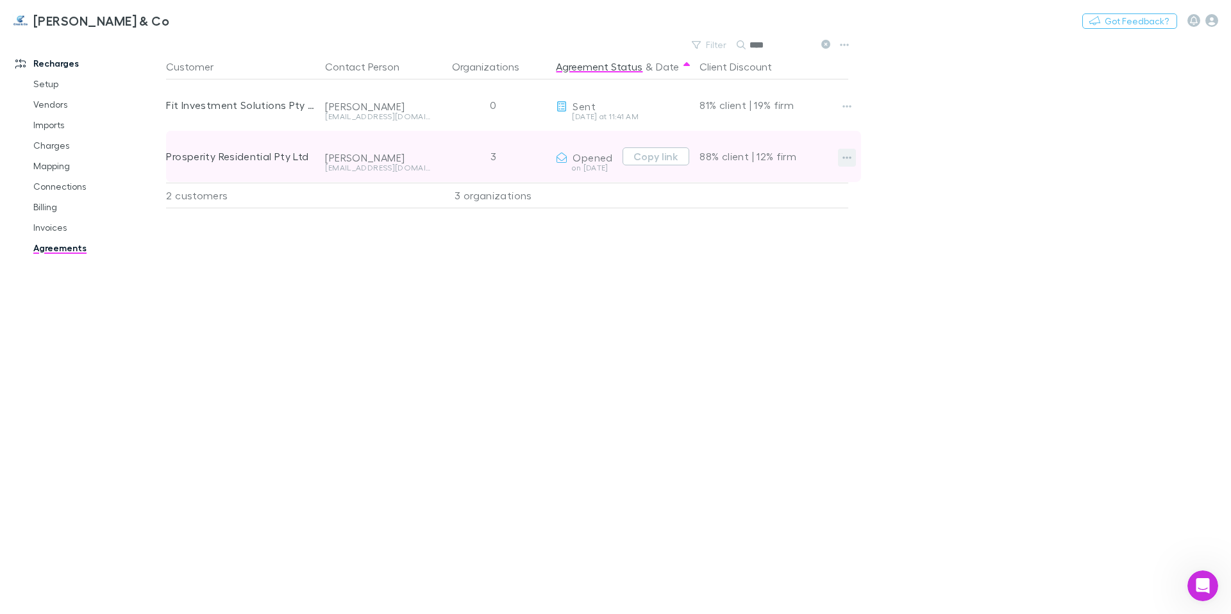
click at [845, 157] on icon "button" at bounding box center [846, 158] width 9 height 10
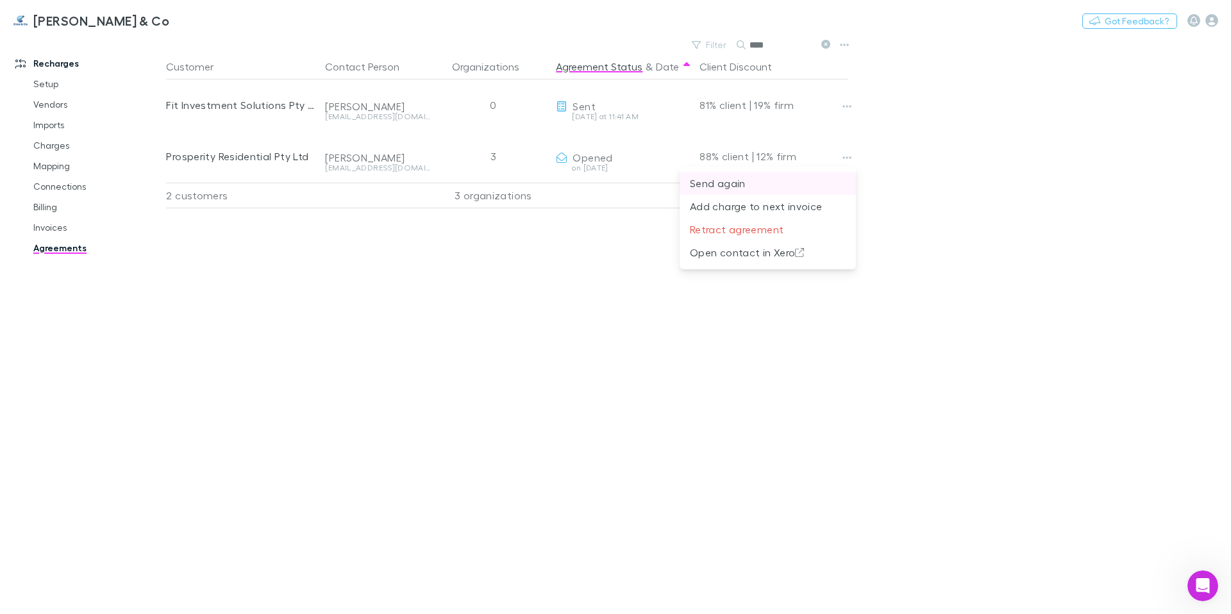
click at [832, 188] on p "Send again" at bounding box center [768, 183] width 156 height 15
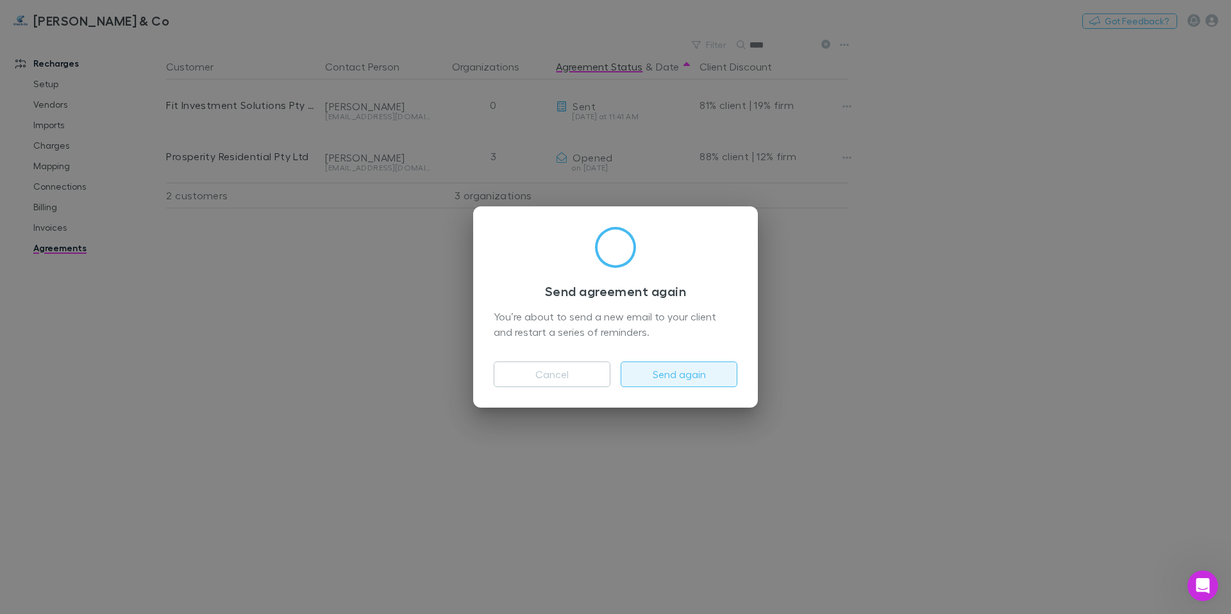
click at [703, 370] on button "Send again" at bounding box center [678, 374] width 117 height 26
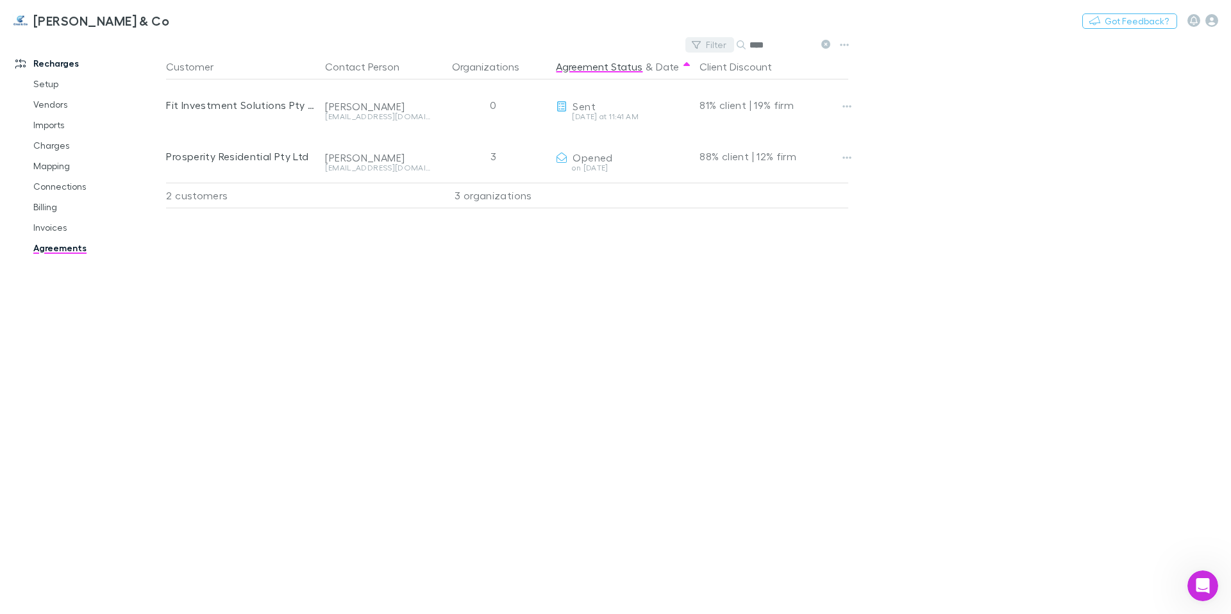
drag, startPoint x: 775, startPoint y: 48, endPoint x: 719, endPoint y: 44, distance: 55.9
click at [718, 46] on div "Filter Search ****" at bounding box center [760, 45] width 150 height 18
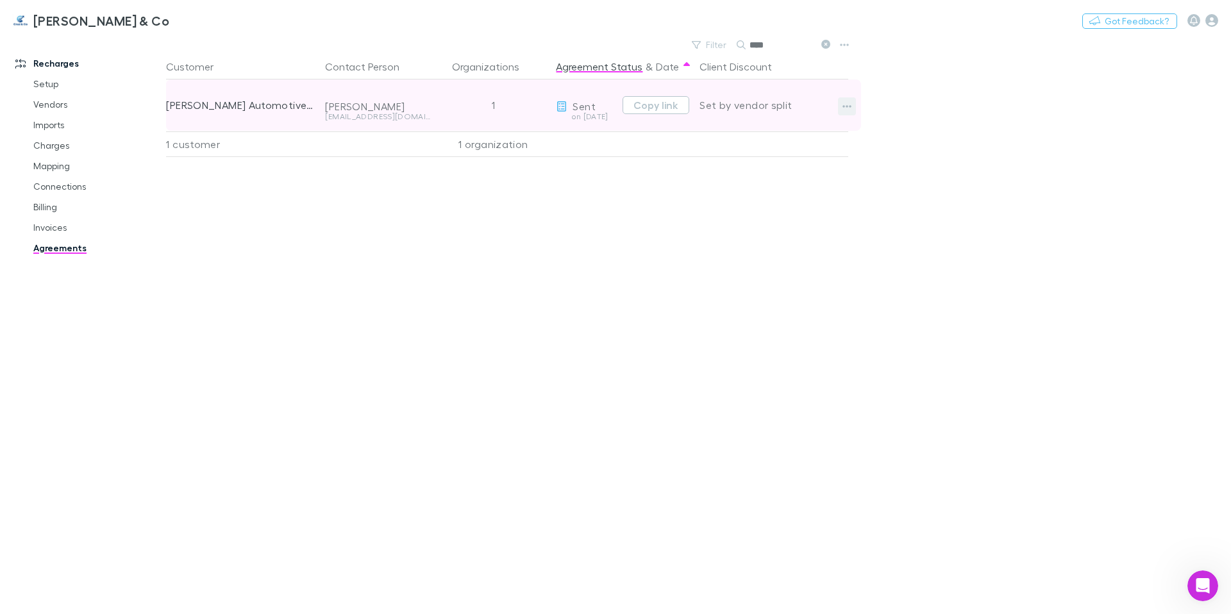
click at [842, 106] on icon "button" at bounding box center [846, 106] width 9 height 10
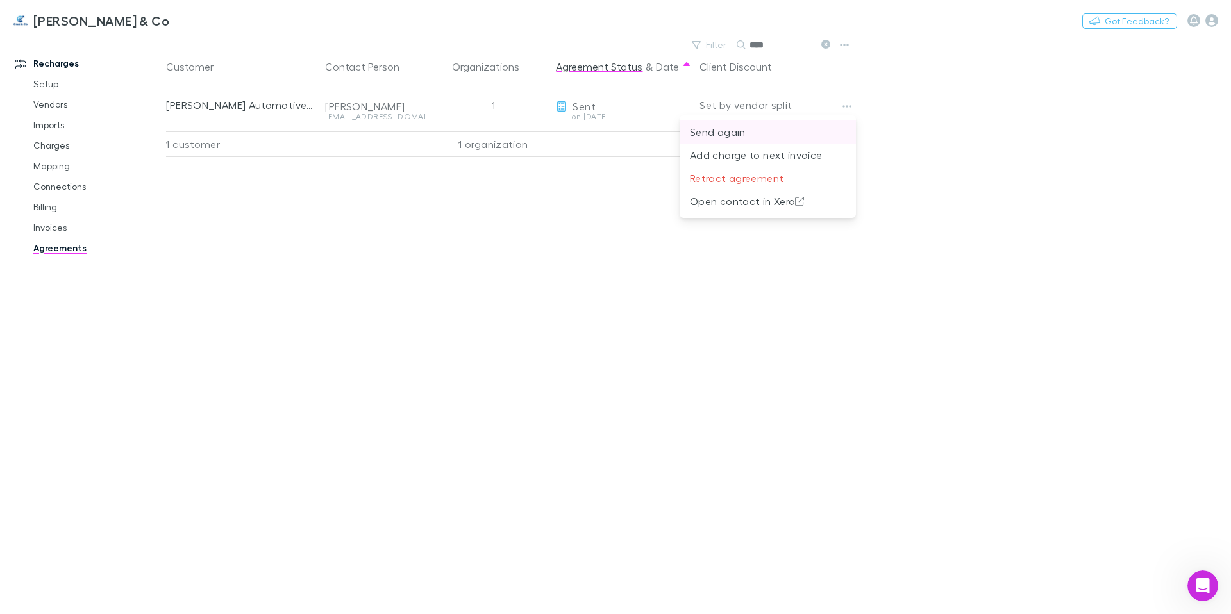
click at [838, 126] on p "Send again" at bounding box center [768, 131] width 156 height 15
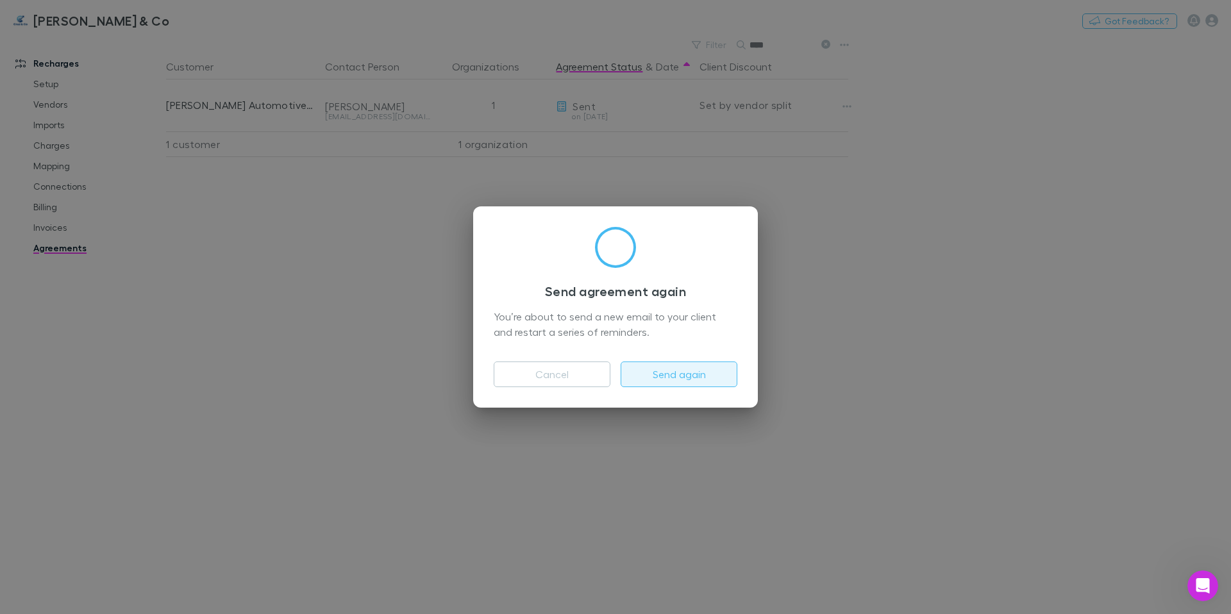
click at [682, 371] on button "Send again" at bounding box center [678, 374] width 117 height 26
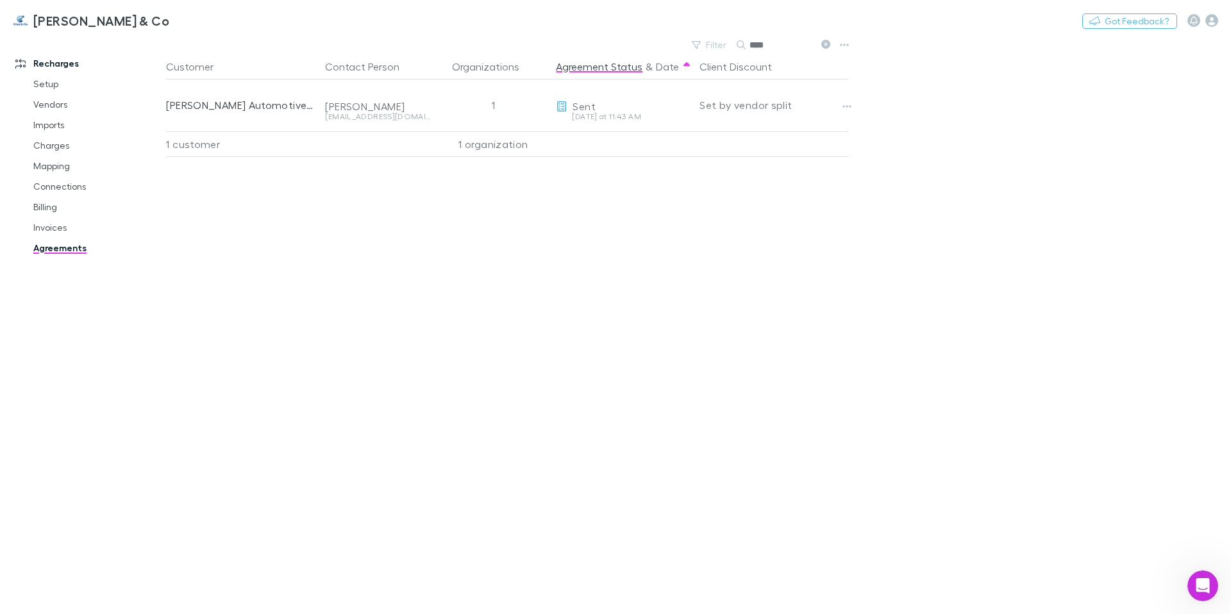
drag, startPoint x: 790, startPoint y: 47, endPoint x: 745, endPoint y: 42, distance: 45.1
click at [745, 42] on div "****" at bounding box center [784, 44] width 96 height 15
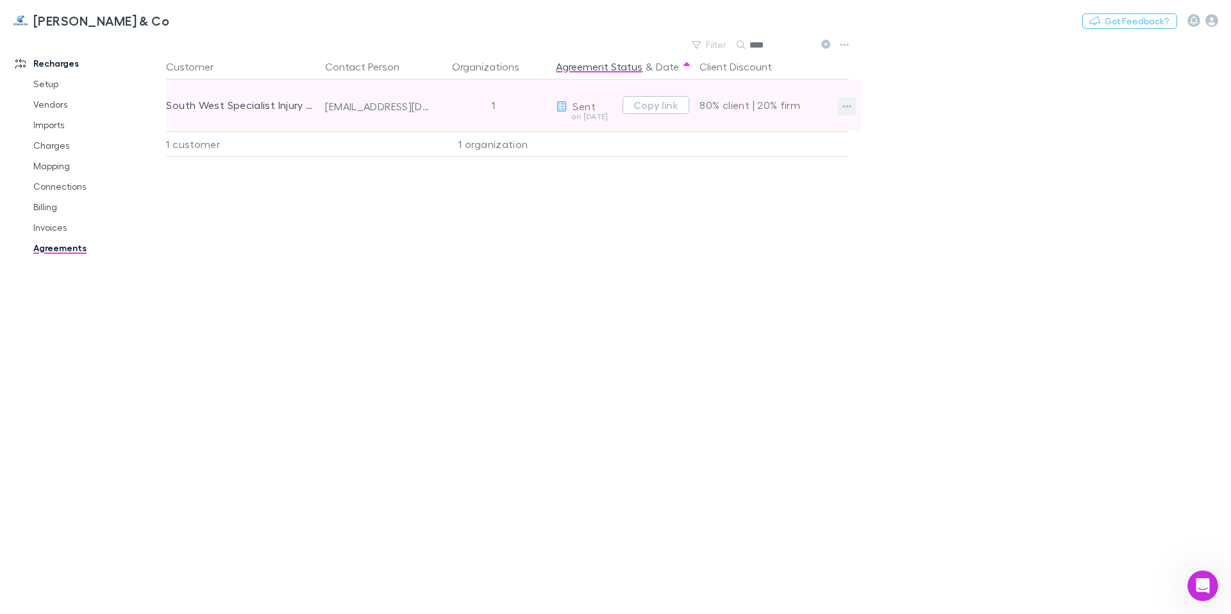
click at [842, 105] on icon "button" at bounding box center [846, 106] width 9 height 10
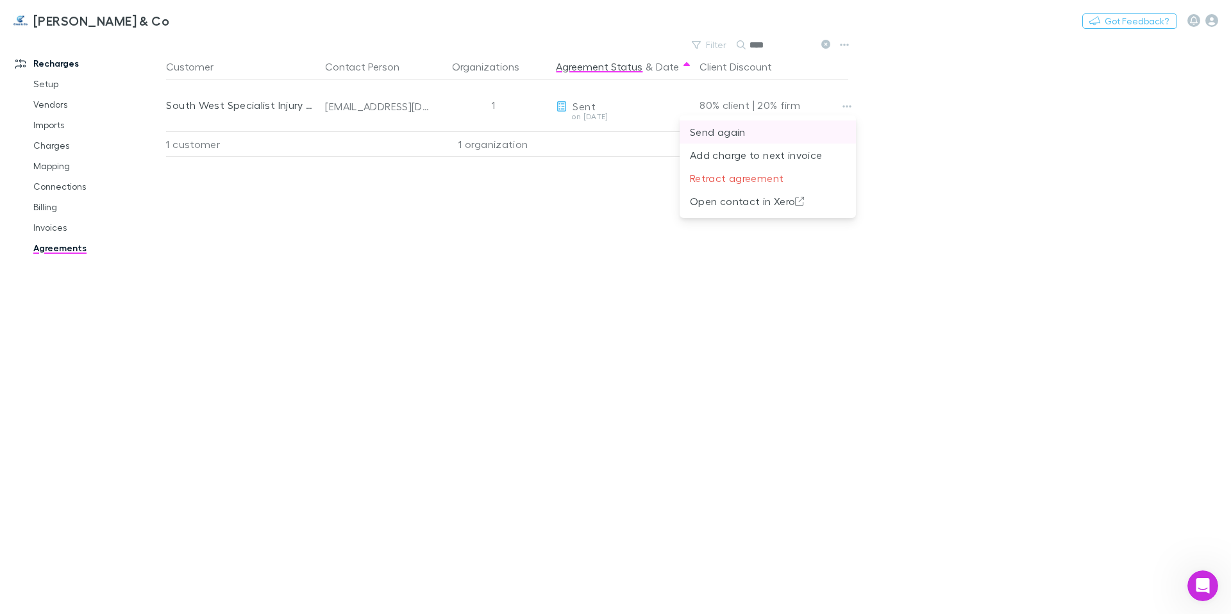
click at [829, 125] on p "Send again" at bounding box center [768, 131] width 156 height 15
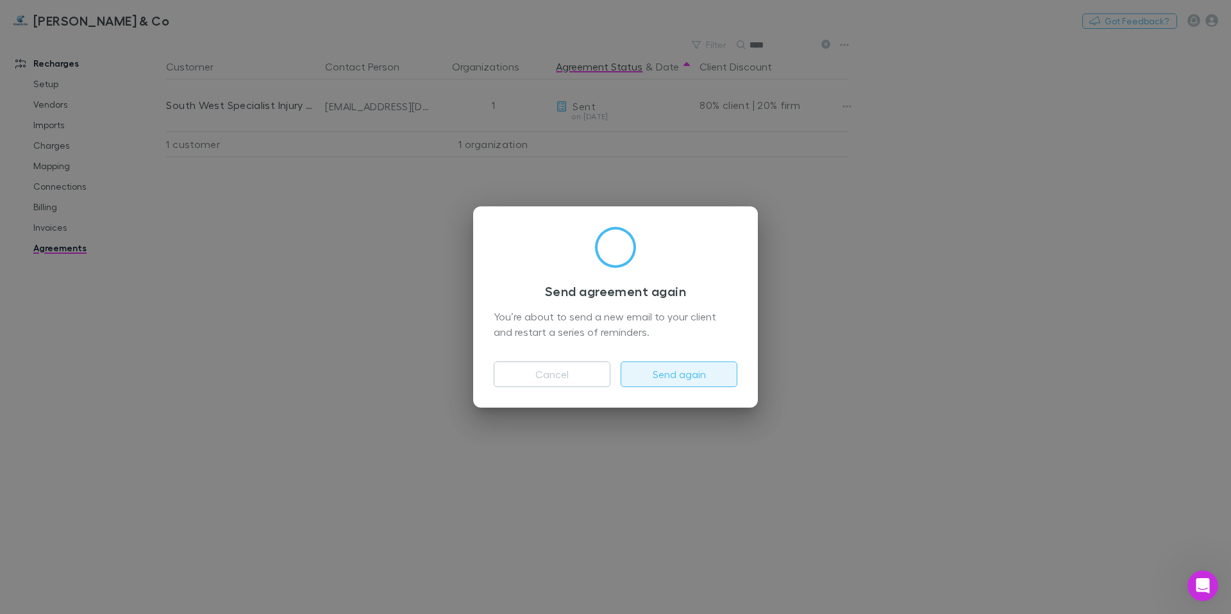
click at [712, 372] on button "Send again" at bounding box center [678, 374] width 117 height 26
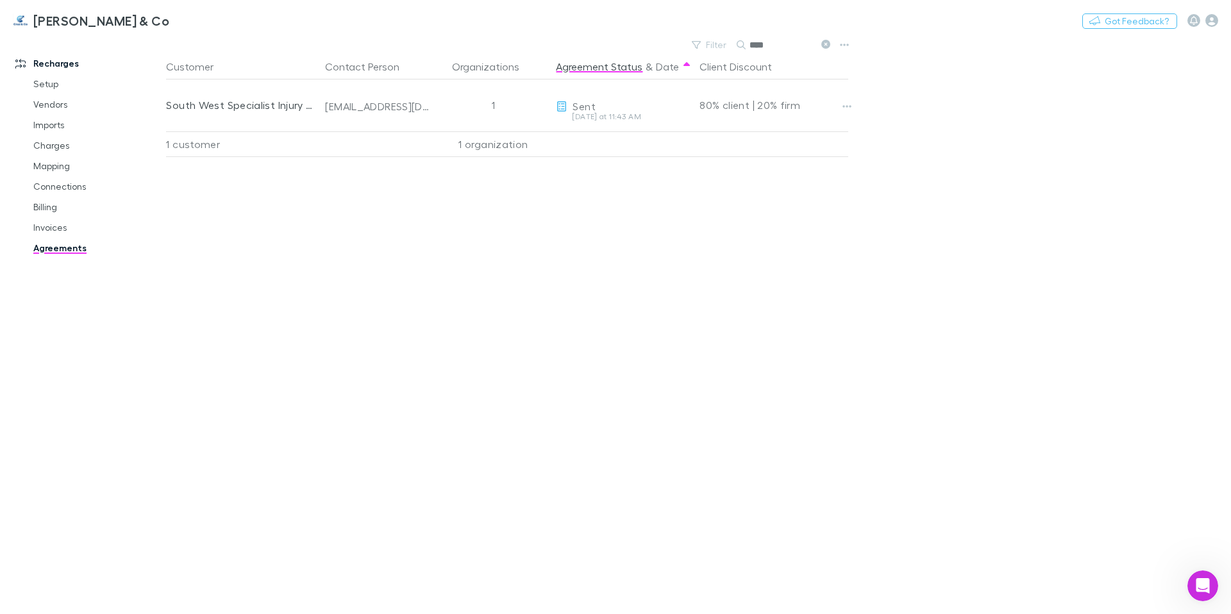
click at [827, 40] on div "[PERSON_NAME] & Co Nothing Got Feedback?" at bounding box center [615, 20] width 1231 height 41
drag, startPoint x: 806, startPoint y: 44, endPoint x: 668, endPoint y: 42, distance: 137.2
click at [668, 42] on div "Filter Search ****" at bounding box center [509, 45] width 687 height 18
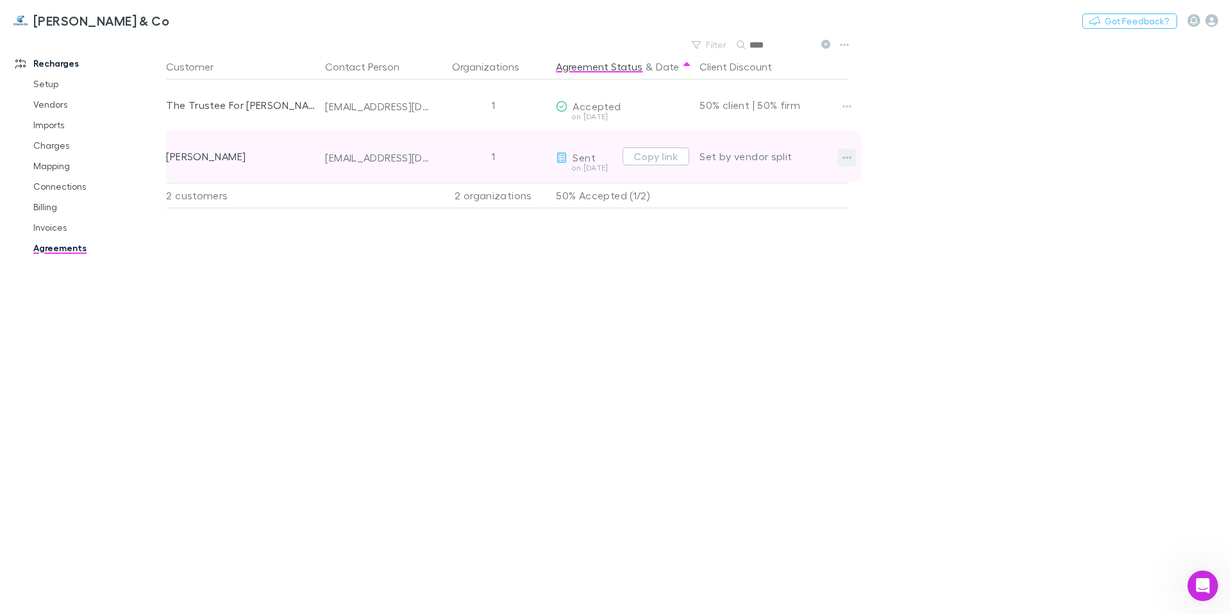
click at [844, 157] on icon "button" at bounding box center [847, 157] width 9 height 3
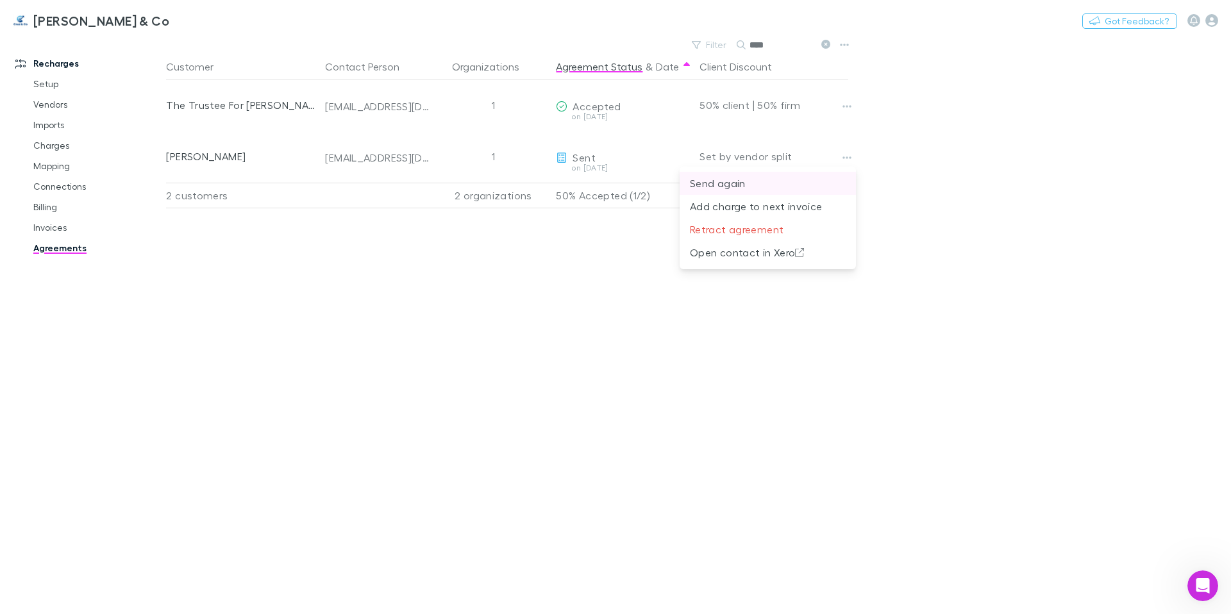
click at [828, 179] on p "Send again" at bounding box center [768, 183] width 156 height 15
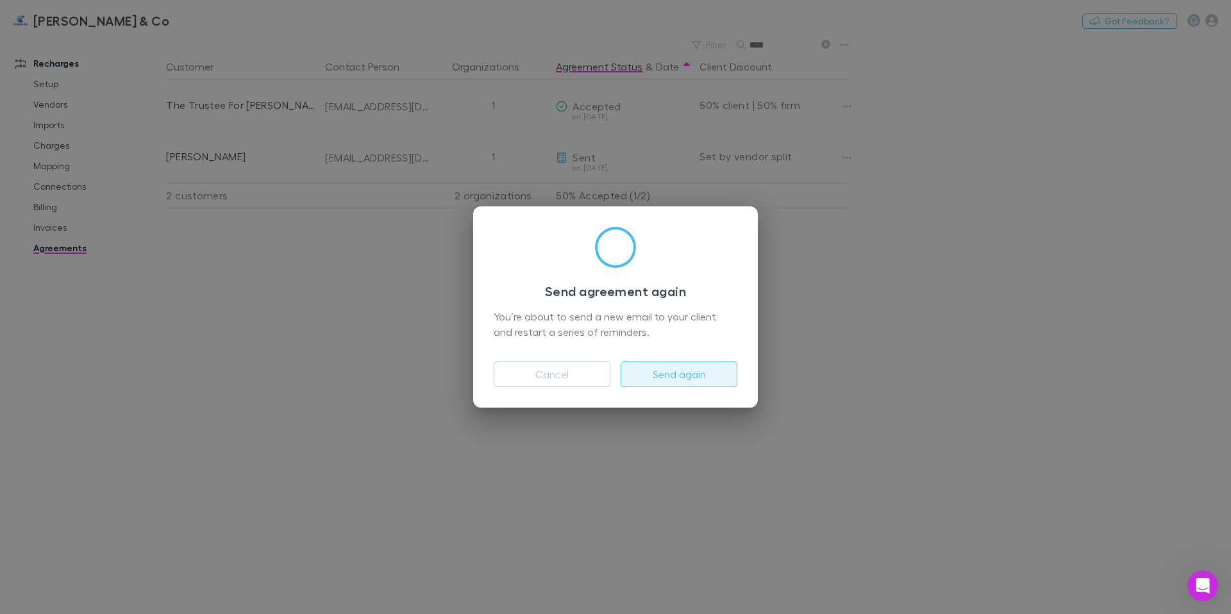
click at [706, 376] on button "Send again" at bounding box center [678, 374] width 117 height 26
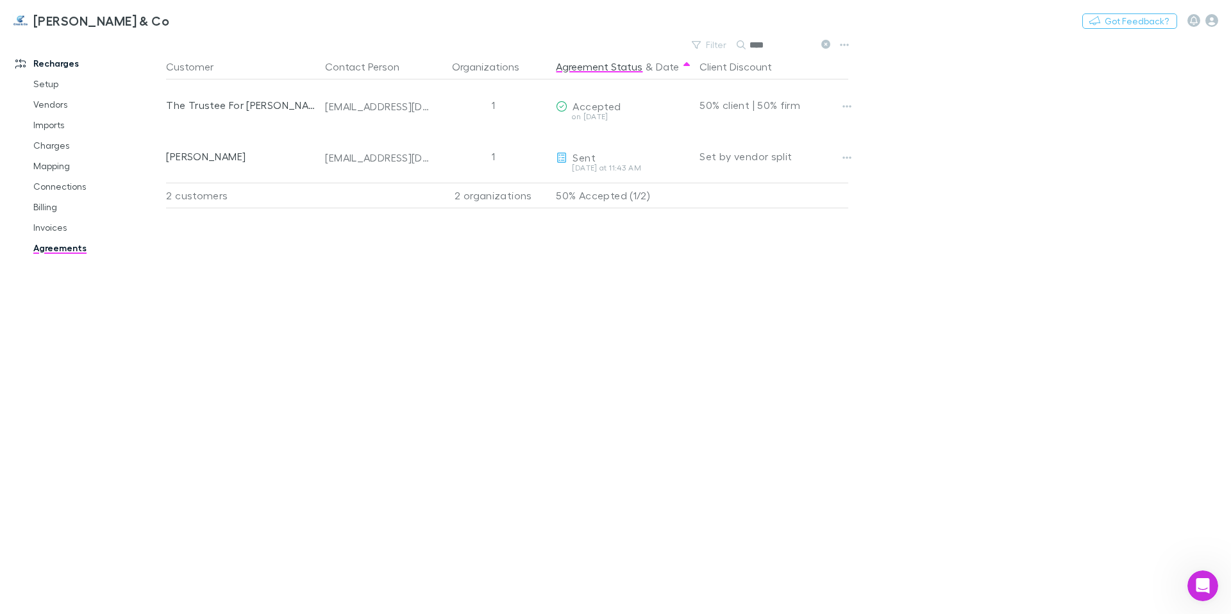
click at [807, 379] on div "Customer Contact Person Organizations Agreement Status & Date Client Discount T…" at bounding box center [518, 334] width 705 height 560
click at [826, 44] on icon at bounding box center [825, 44] width 9 height 9
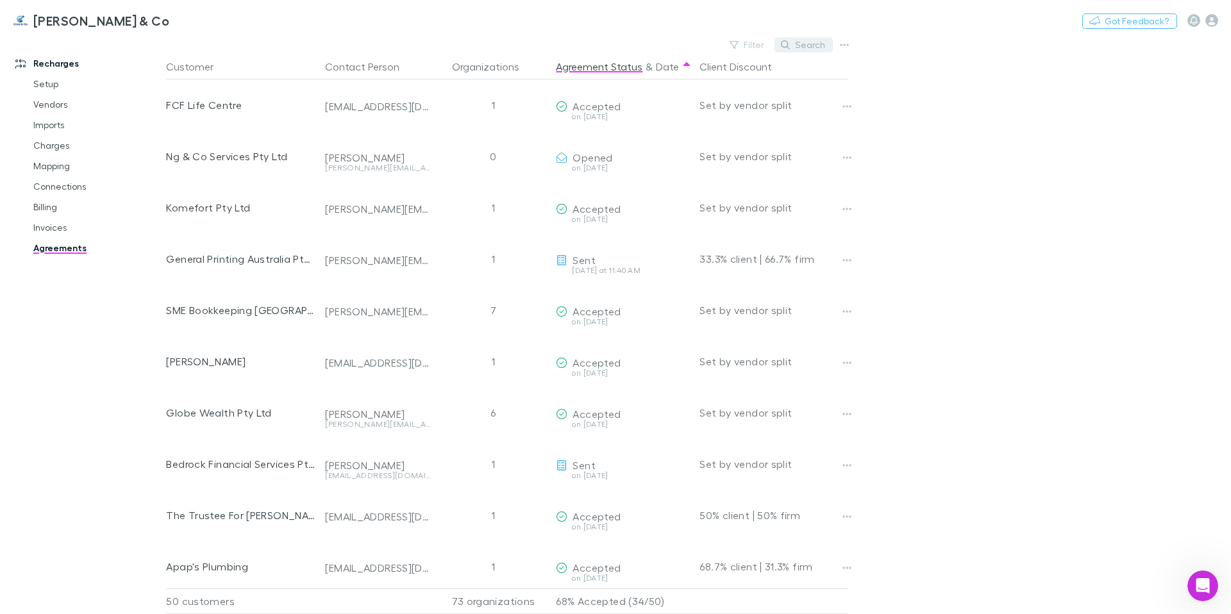
click at [802, 46] on button "Search" at bounding box center [803, 44] width 58 height 15
paste input "**********"
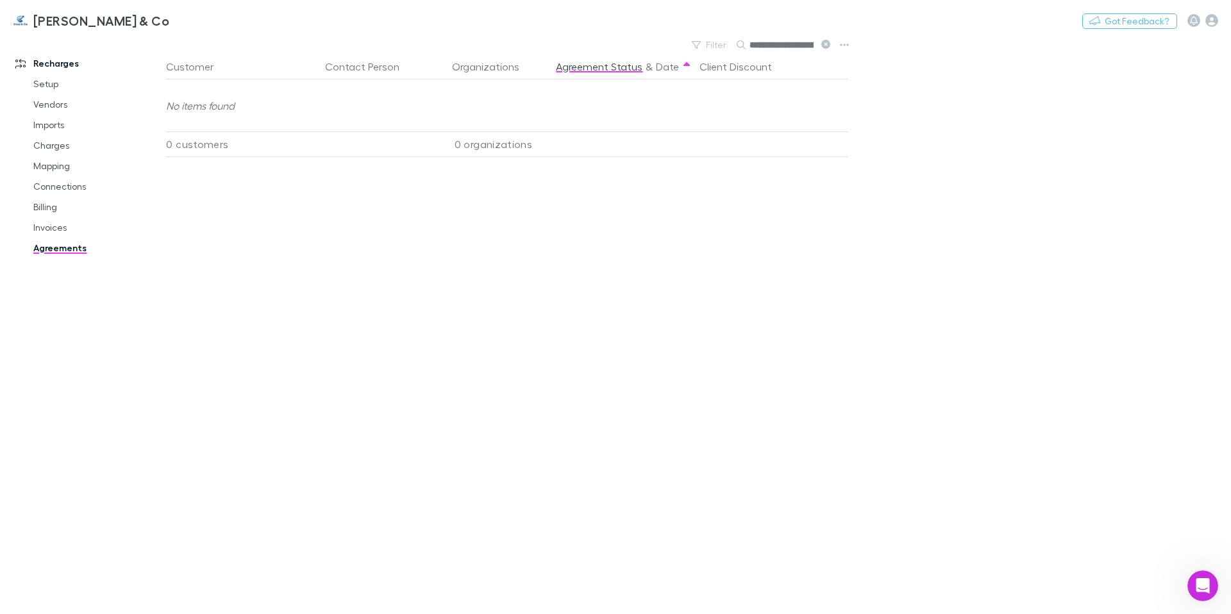
scroll to position [0, 85]
drag, startPoint x: 780, startPoint y: 45, endPoint x: 720, endPoint y: 44, distance: 59.6
click at [720, 44] on div "Filter Search ***" at bounding box center [760, 45] width 150 height 18
drag, startPoint x: 767, startPoint y: 48, endPoint x: 715, endPoint y: 42, distance: 52.3
click at [715, 42] on div "Filter Search *****" at bounding box center [760, 45] width 150 height 18
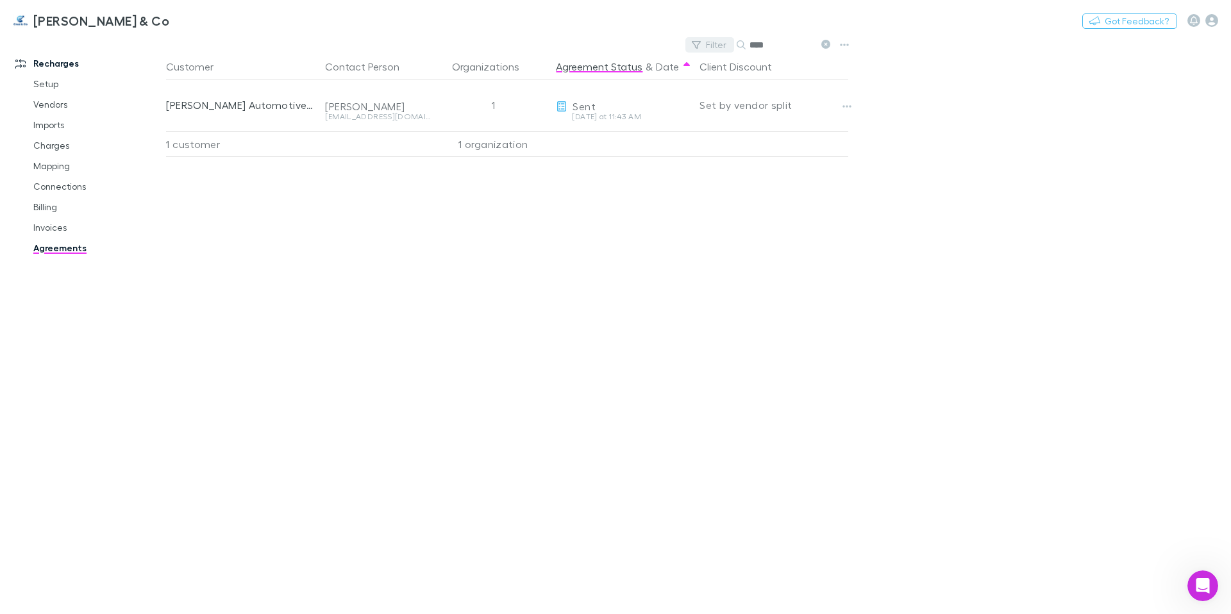
drag, startPoint x: 779, startPoint y: 47, endPoint x: 727, endPoint y: 47, distance: 51.3
click at [727, 47] on div "Filter Search ****" at bounding box center [760, 45] width 150 height 18
type input "****"
click at [826, 43] on icon at bounding box center [825, 44] width 9 height 9
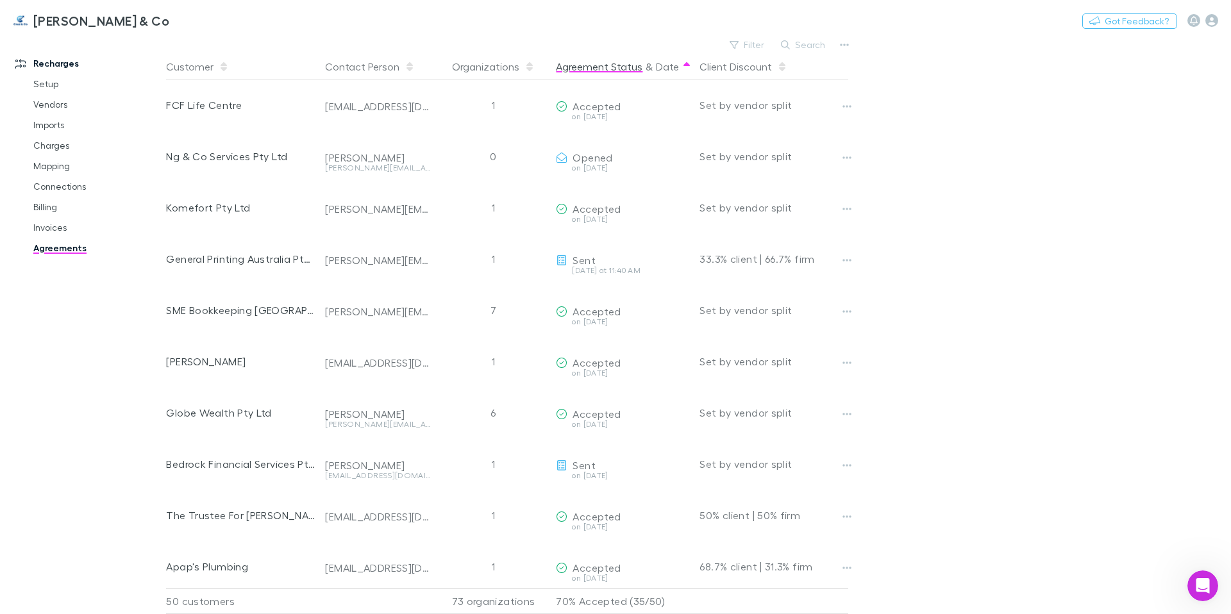
click at [683, 65] on icon at bounding box center [686, 64] width 6 height 4
click at [638, 67] on button "Agreement Status" at bounding box center [599, 67] width 87 height 26
click at [620, 70] on button "Agreement Status" at bounding box center [599, 67] width 87 height 26
click at [615, 65] on button "Agreement Status" at bounding box center [599, 67] width 87 height 26
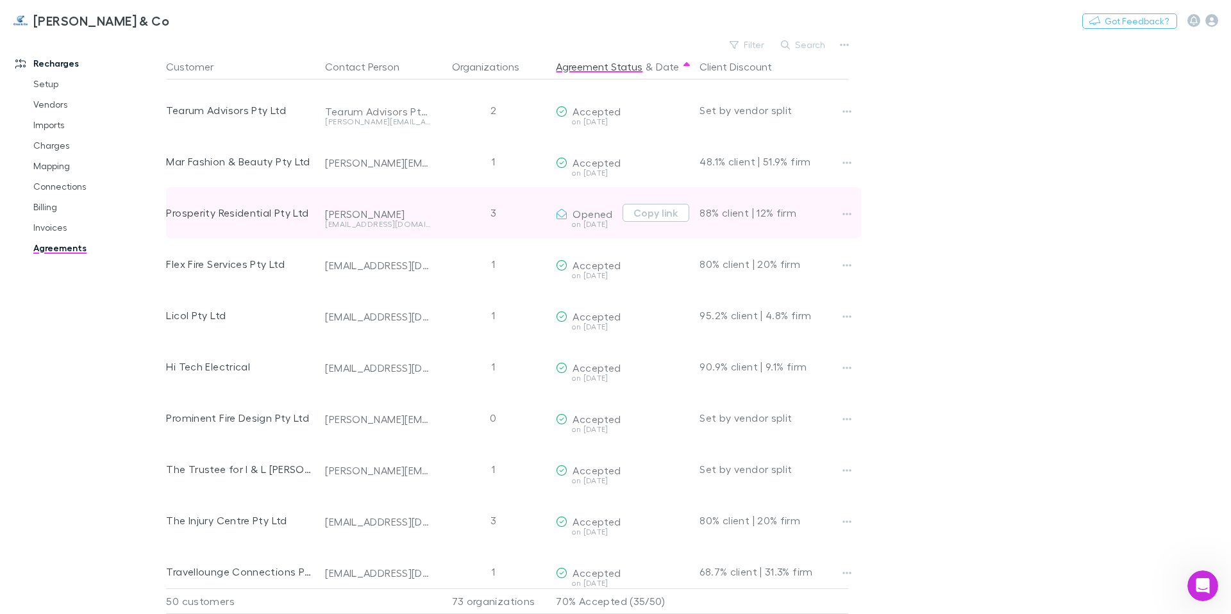
scroll to position [2065, 0]
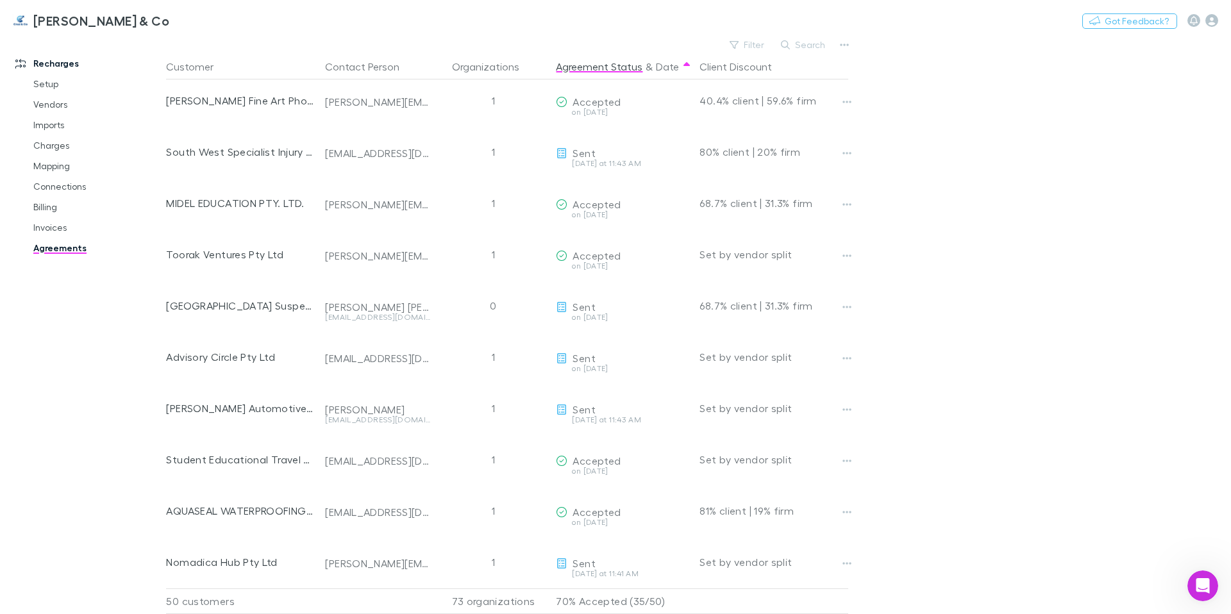
click at [191, 592] on div "50 customers" at bounding box center [243, 601] width 154 height 26
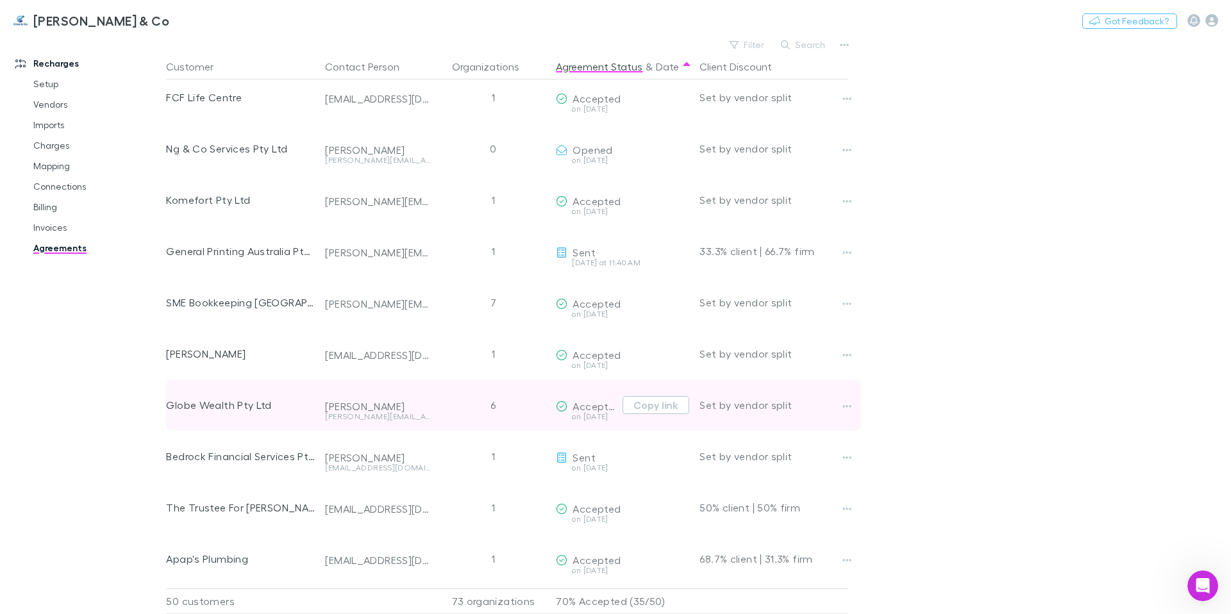
scroll to position [0, 0]
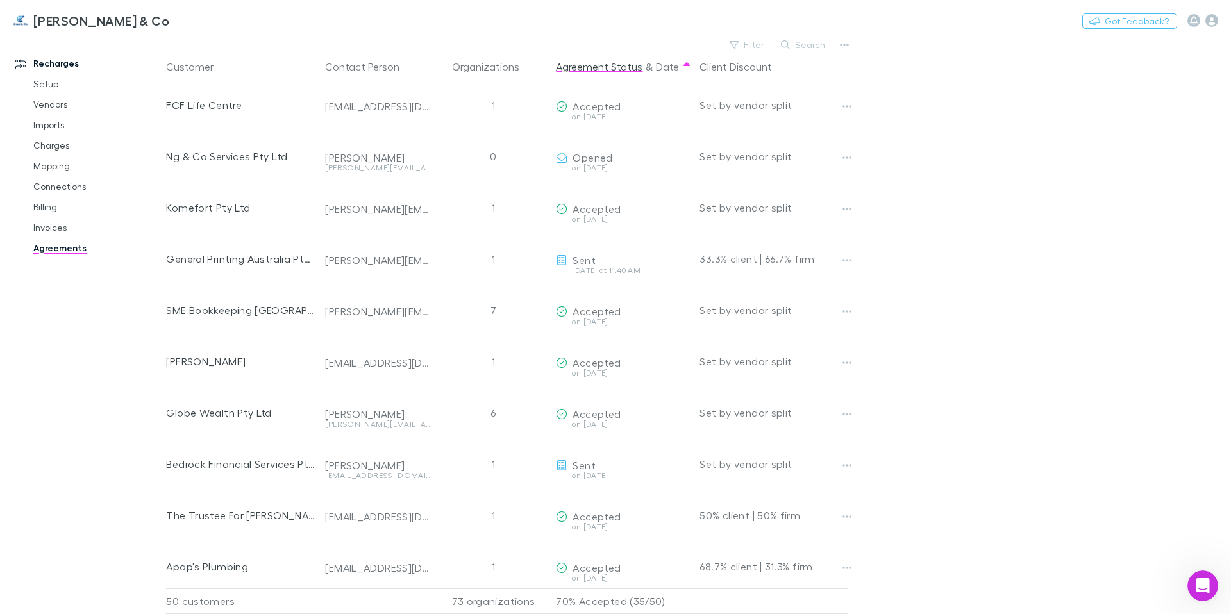
click at [58, 248] on link "Agreements" at bounding box center [97, 248] width 153 height 21
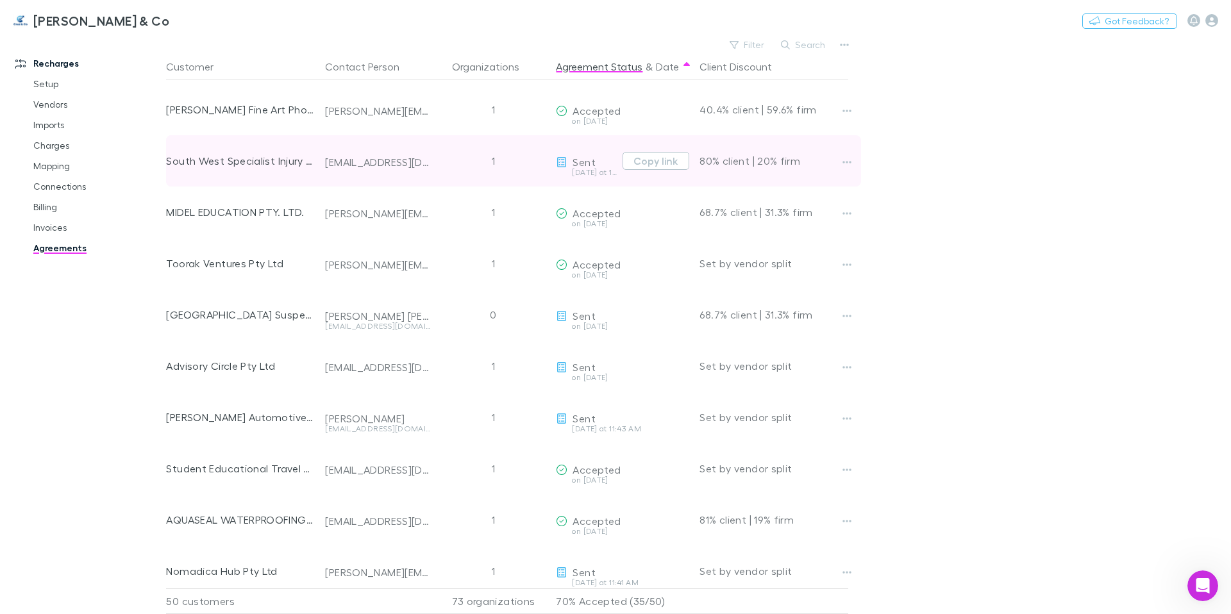
scroll to position [2065, 0]
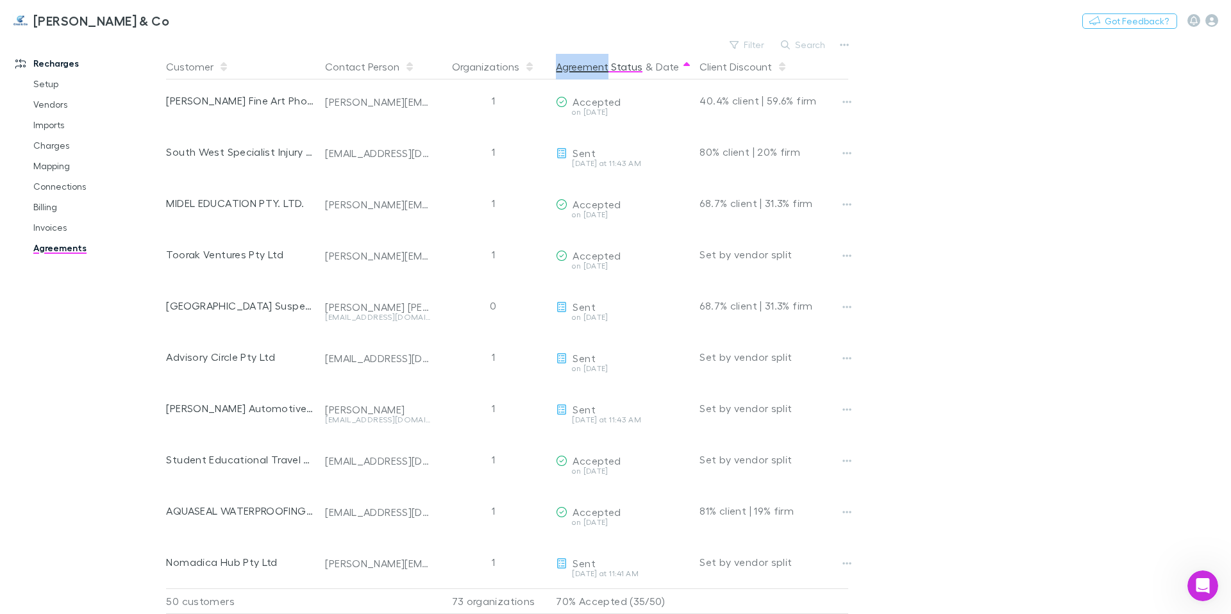
drag, startPoint x: 622, startPoint y: 60, endPoint x: 585, endPoint y: 65, distance: 36.8
click at [585, 65] on button "Agreement Status" at bounding box center [599, 67] width 87 height 26
click at [593, 68] on button "Agreement Status" at bounding box center [599, 67] width 87 height 26
click at [598, 68] on button "Agreement Status" at bounding box center [599, 67] width 87 height 26
click at [683, 65] on icon at bounding box center [686, 64] width 6 height 4
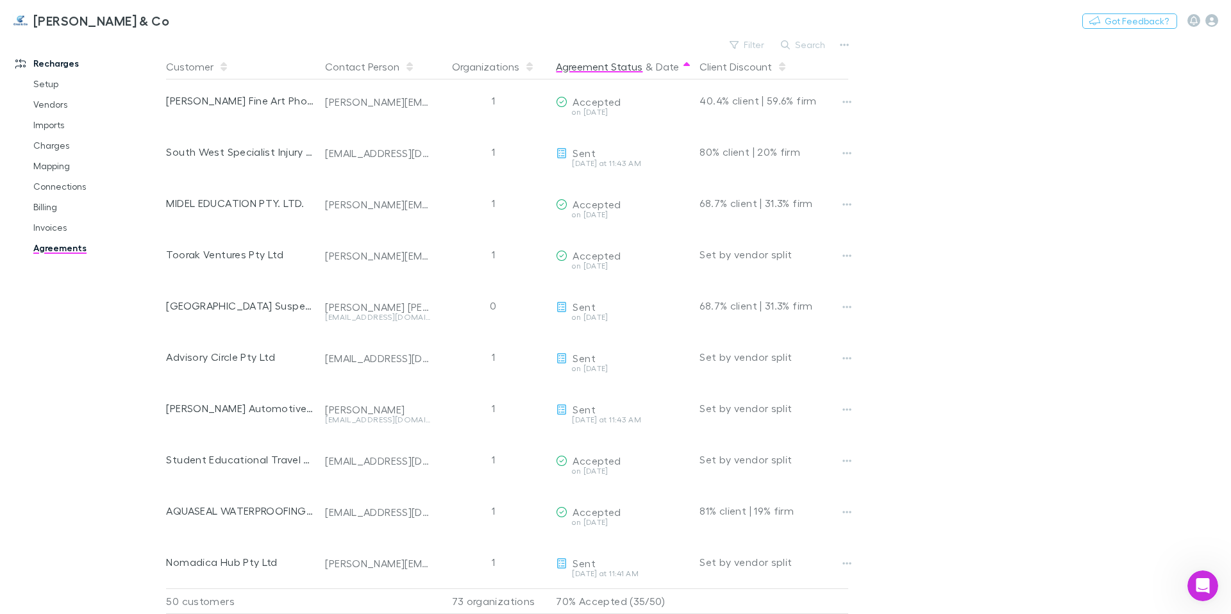
click at [683, 64] on icon at bounding box center [686, 64] width 6 height 4
click at [222, 65] on icon "button" at bounding box center [223, 64] width 6 height 4
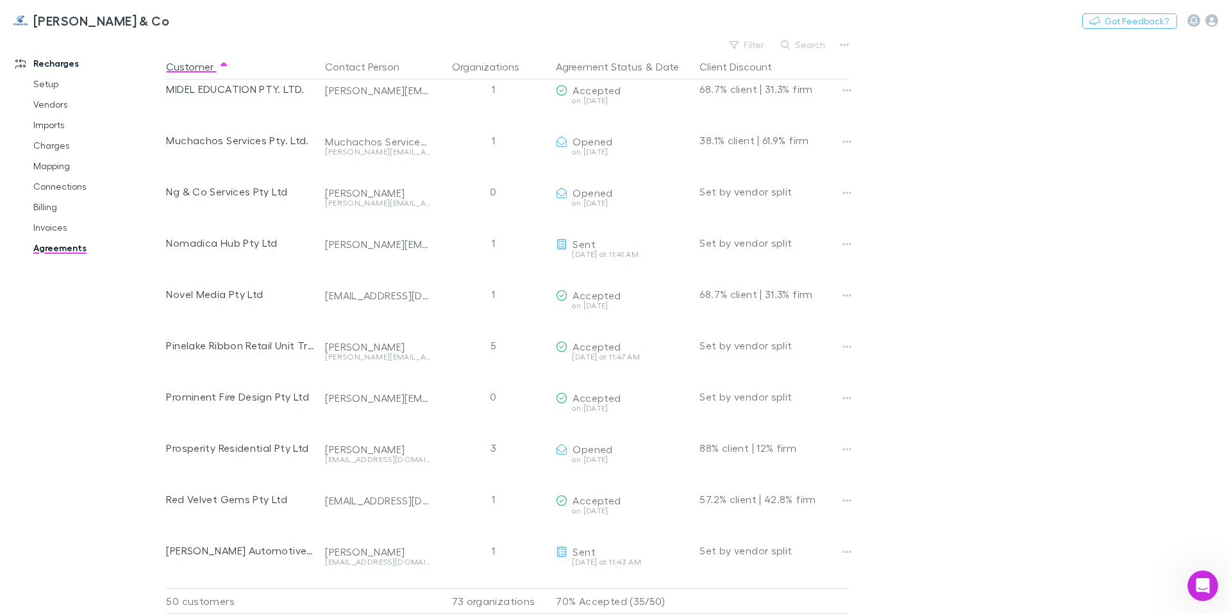
scroll to position [1433, 0]
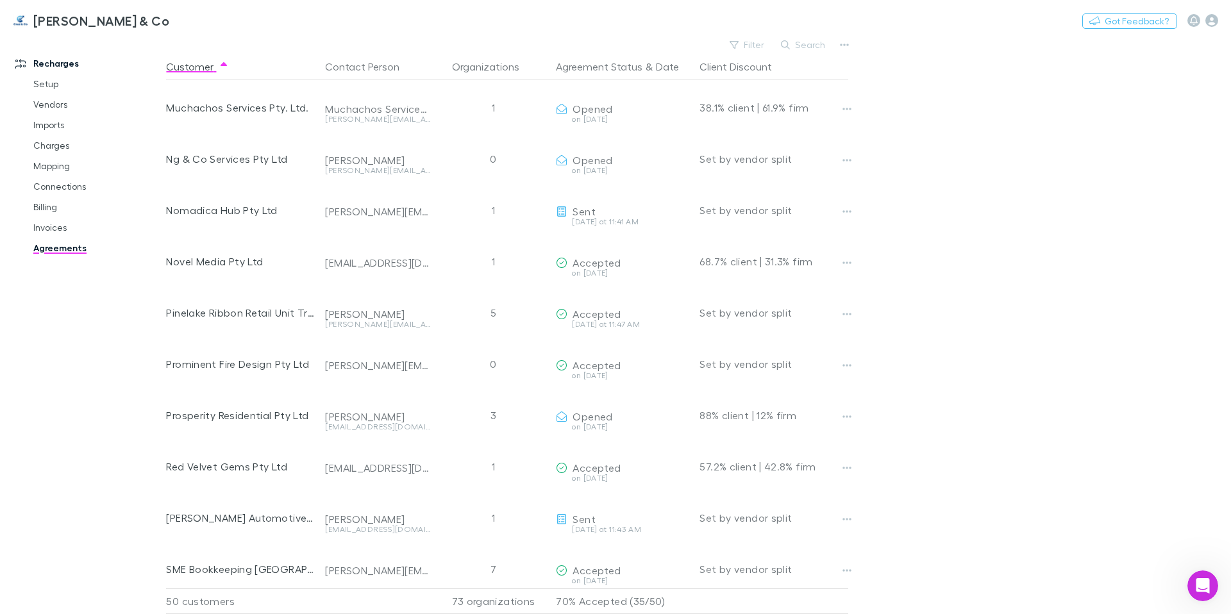
click at [1031, 328] on main "Filter Search Customer Contact Person Organizations Agreement Status & Date Cli…" at bounding box center [698, 325] width 1065 height 578
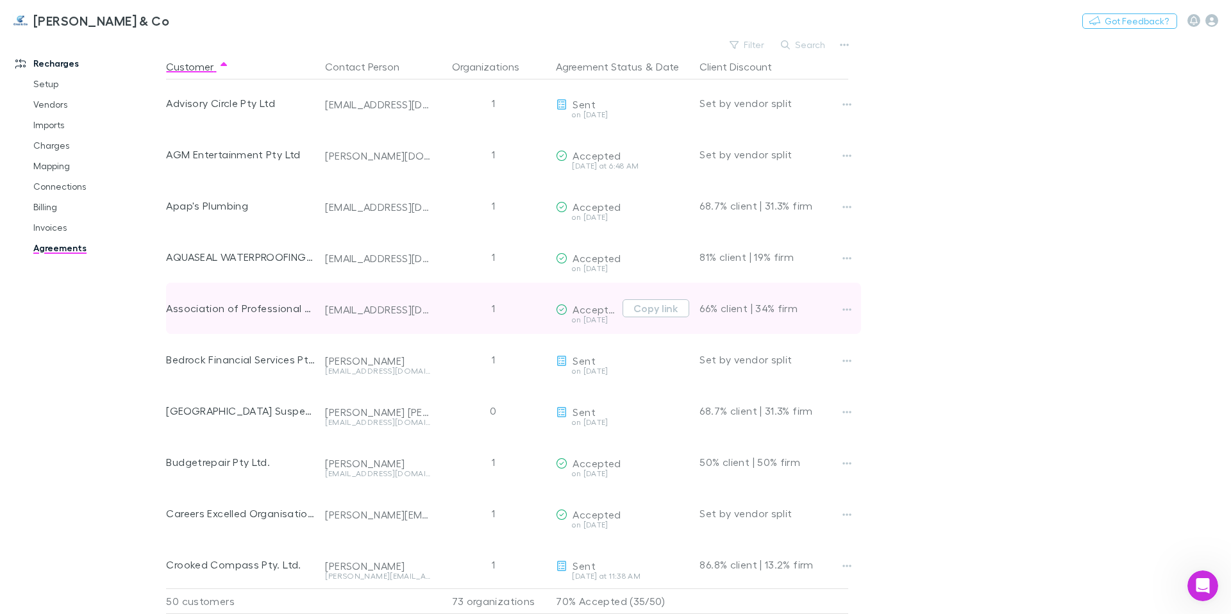
scroll to position [0, 0]
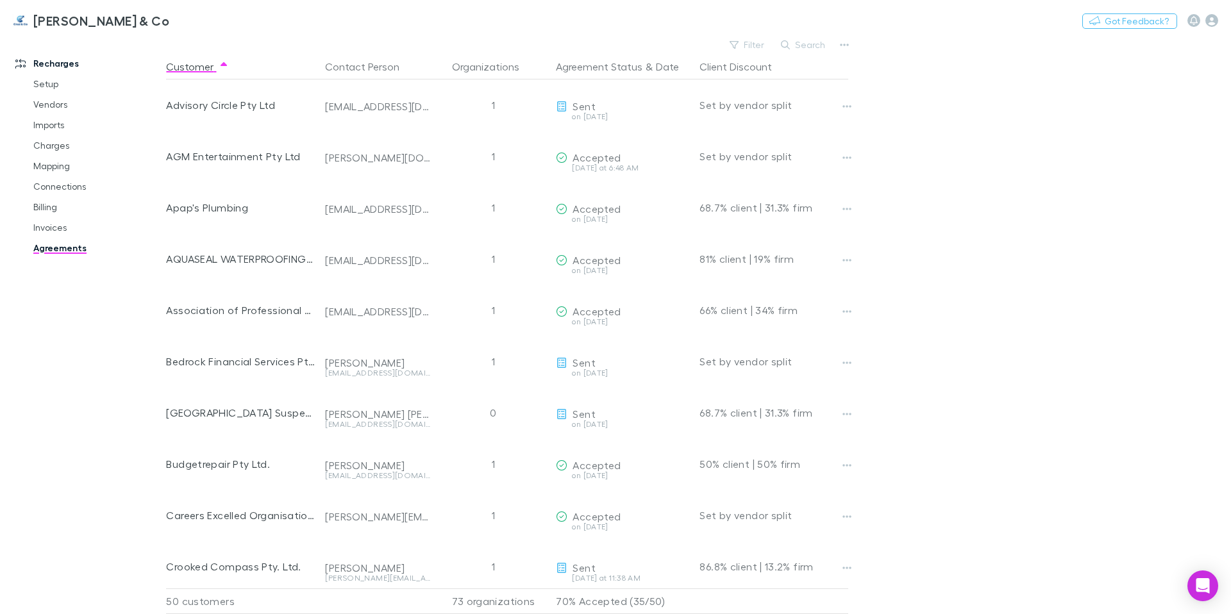
click at [972, 415] on main "Filter Search Customer Contact Person Organizations Agreement Status & Date Cli…" at bounding box center [698, 325] width 1065 height 578
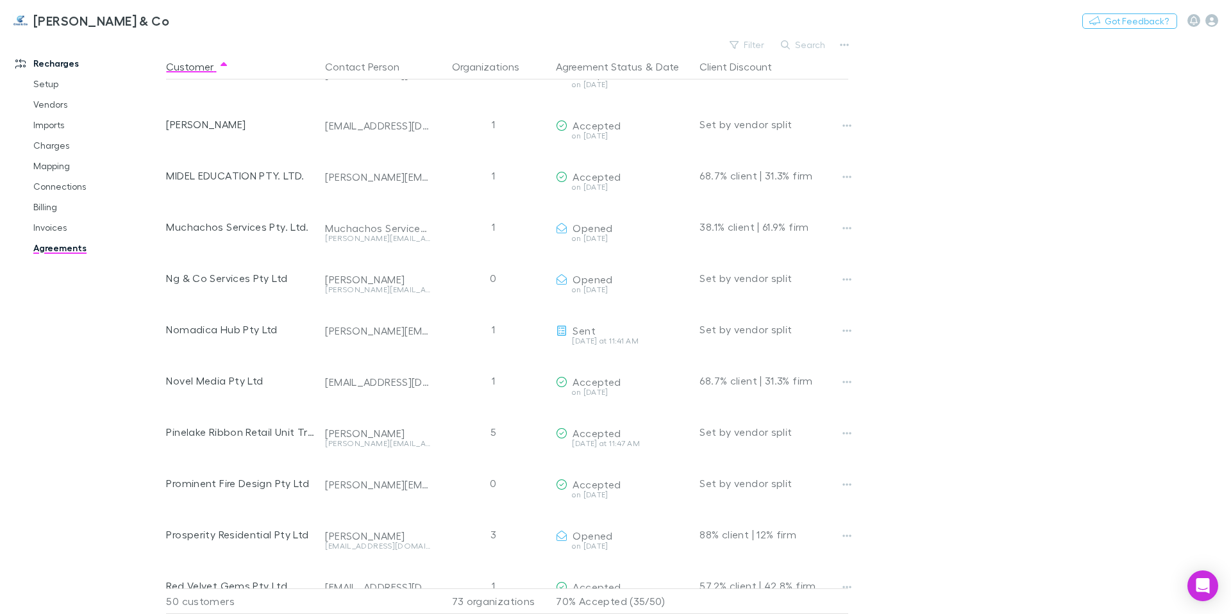
scroll to position [237, 0]
